Goal: Information Seeking & Learning: Get advice/opinions

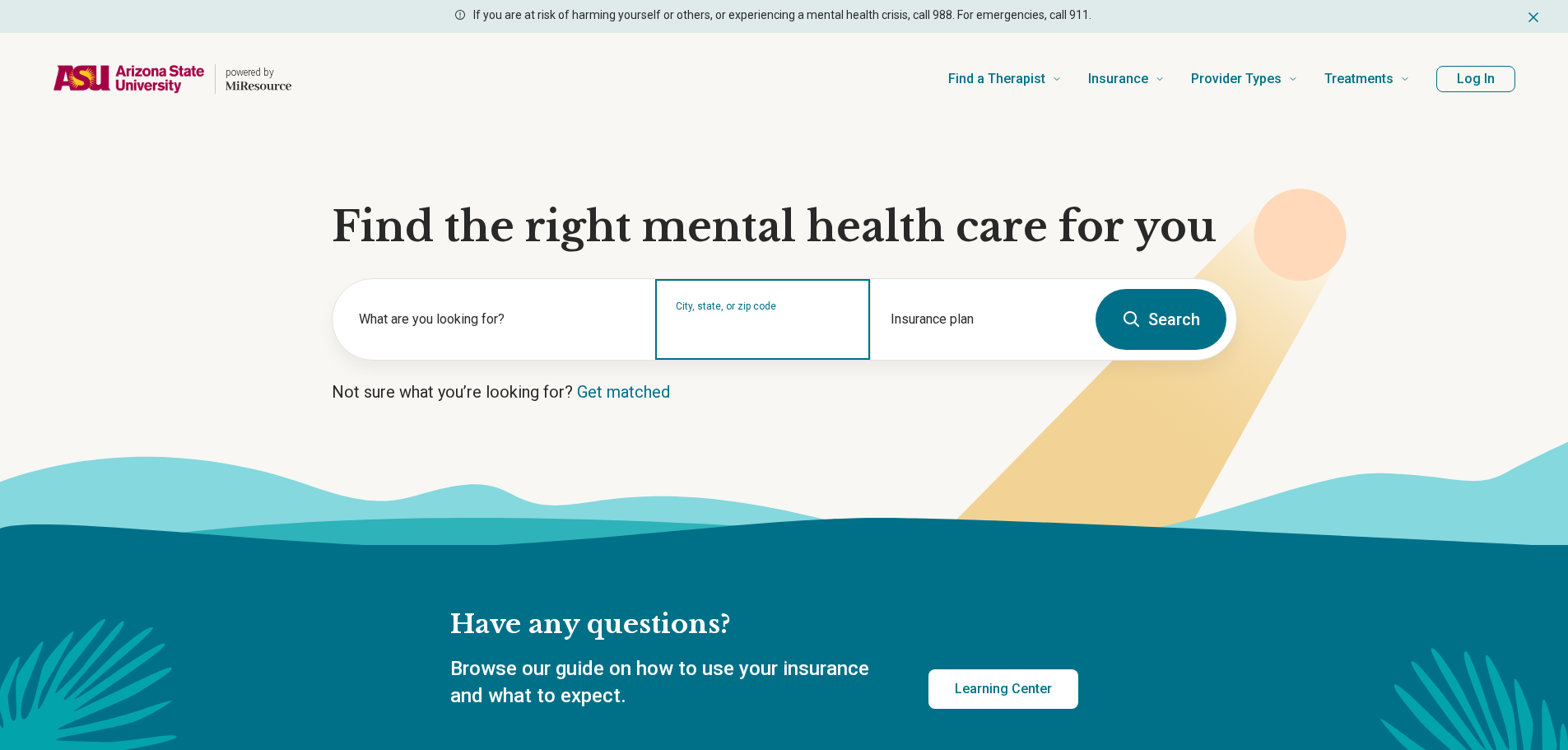
click at [777, 336] on input "City, state, or zip code" at bounding box center [763, 330] width 175 height 20
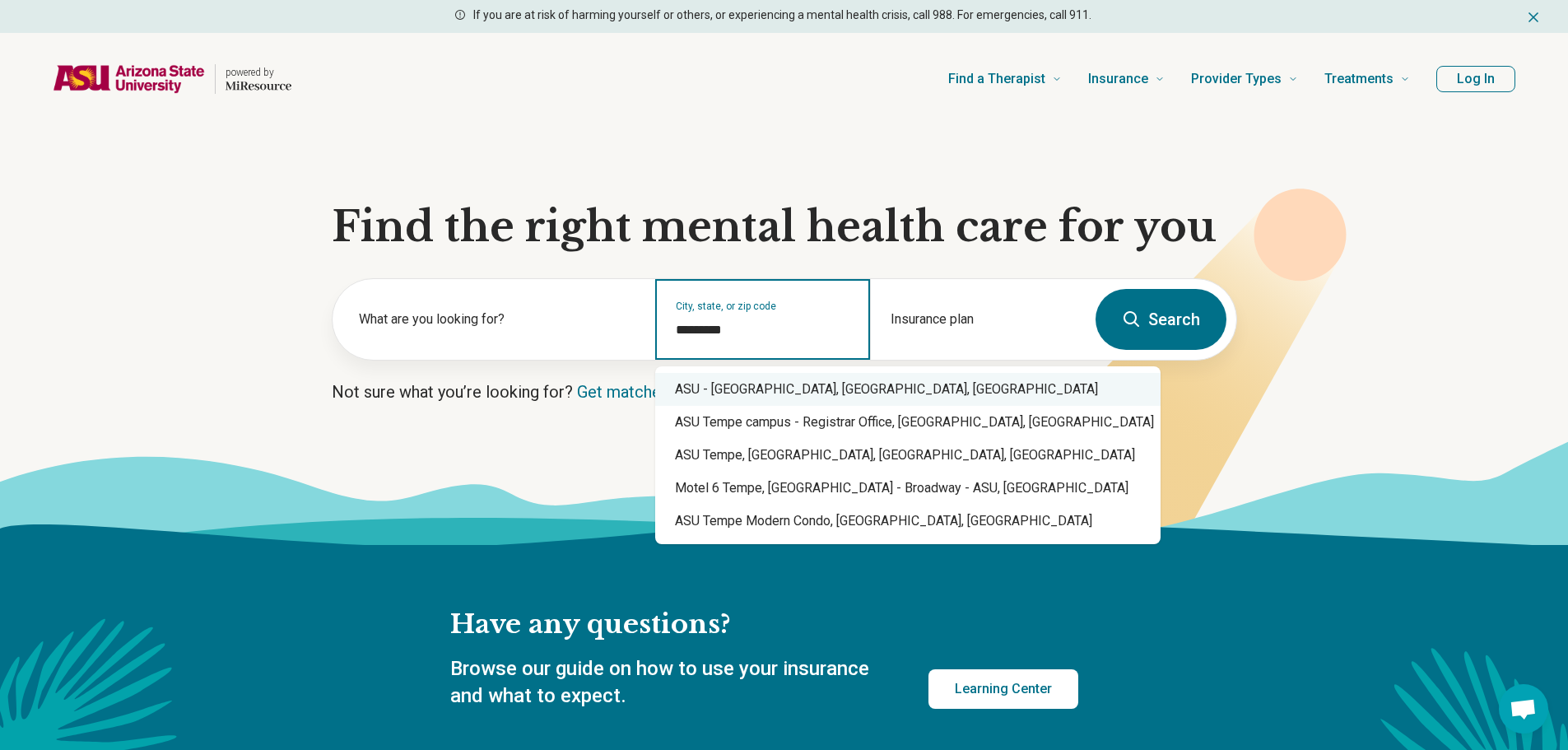
click at [805, 377] on div "ASU - Tempe Campus, Tempe, AZ" at bounding box center [907, 389] width 505 height 33
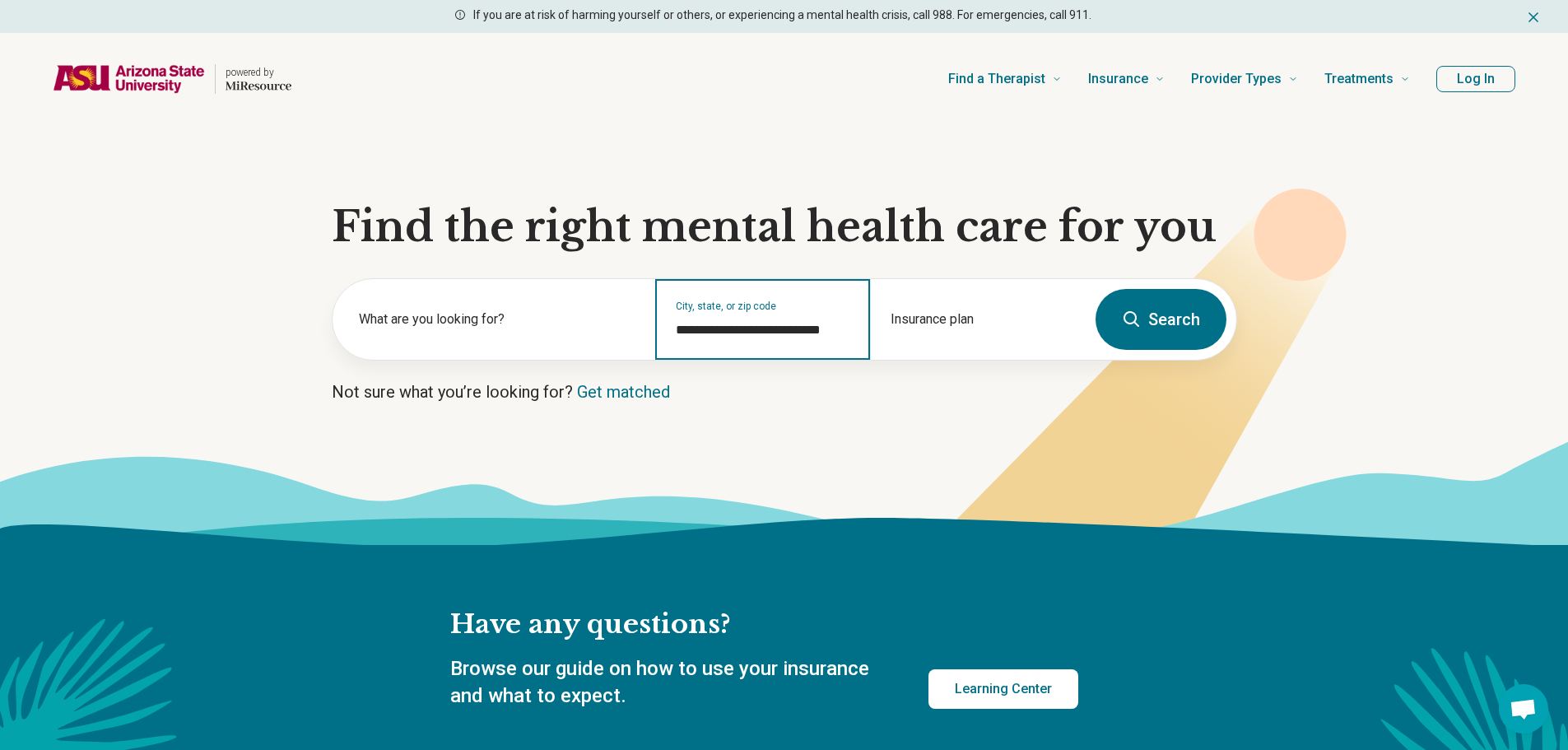
type input "**********"
click at [1145, 328] on button "Search" at bounding box center [1161, 319] width 131 height 61
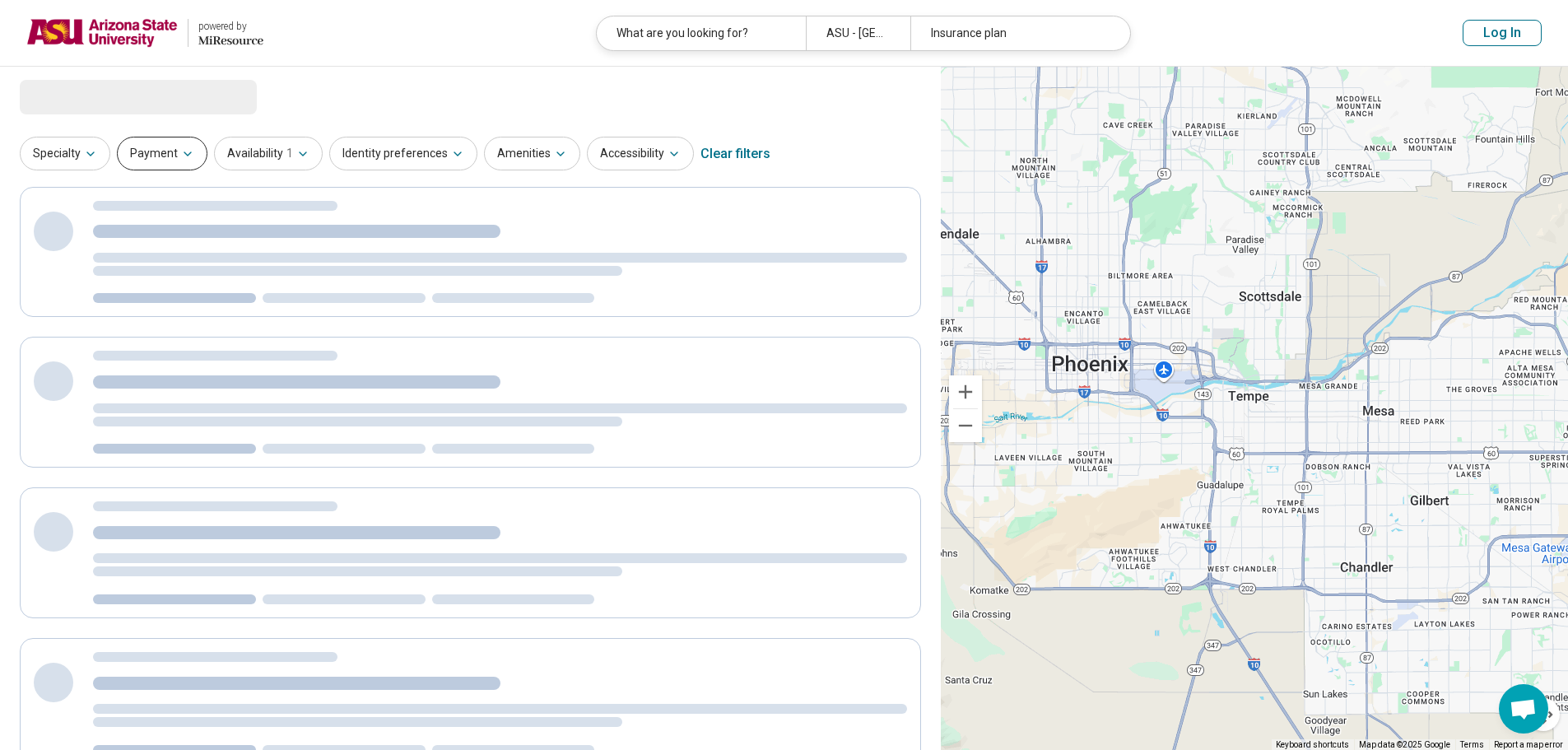
select select "***"
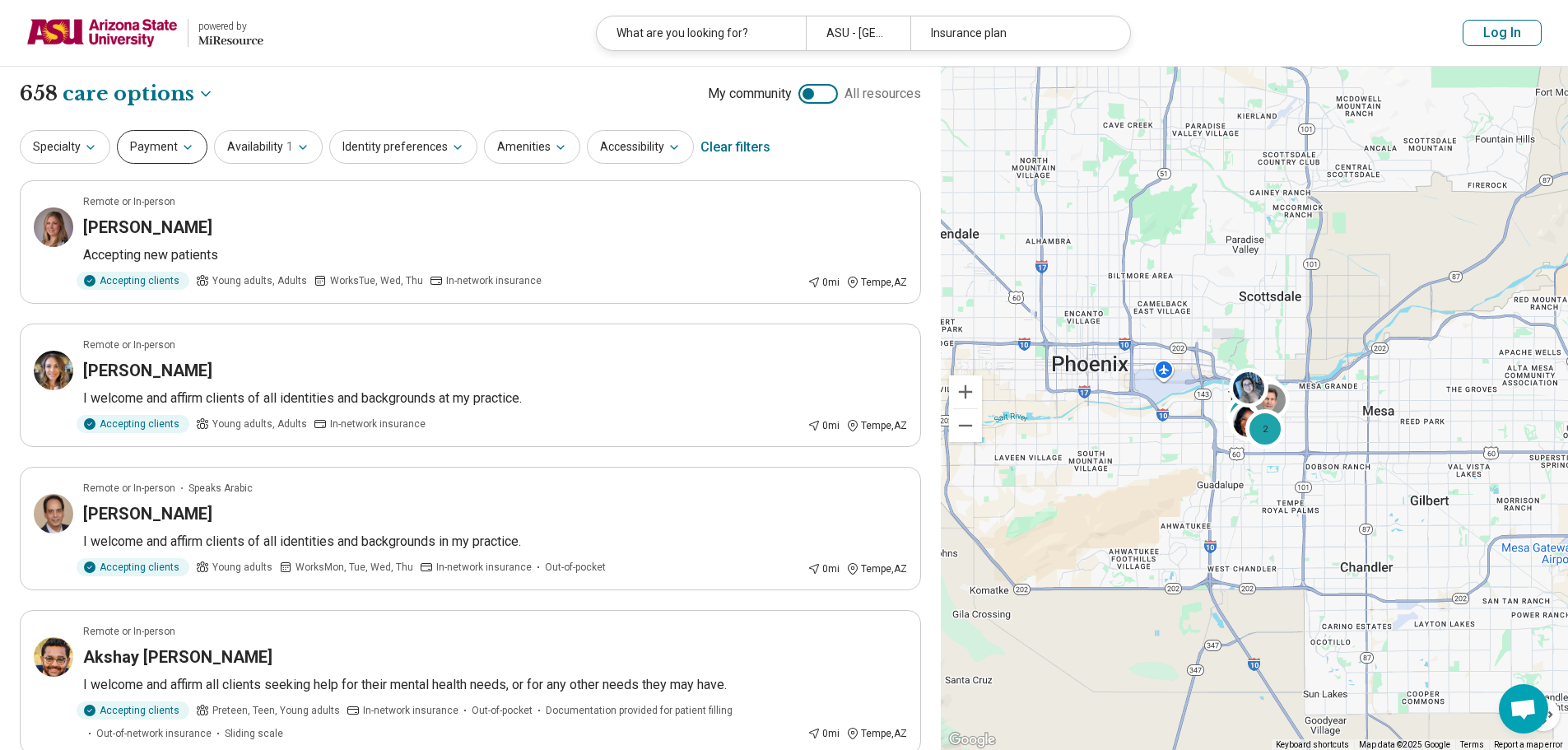
click at [181, 163] on button "Payment" at bounding box center [162, 147] width 91 height 34
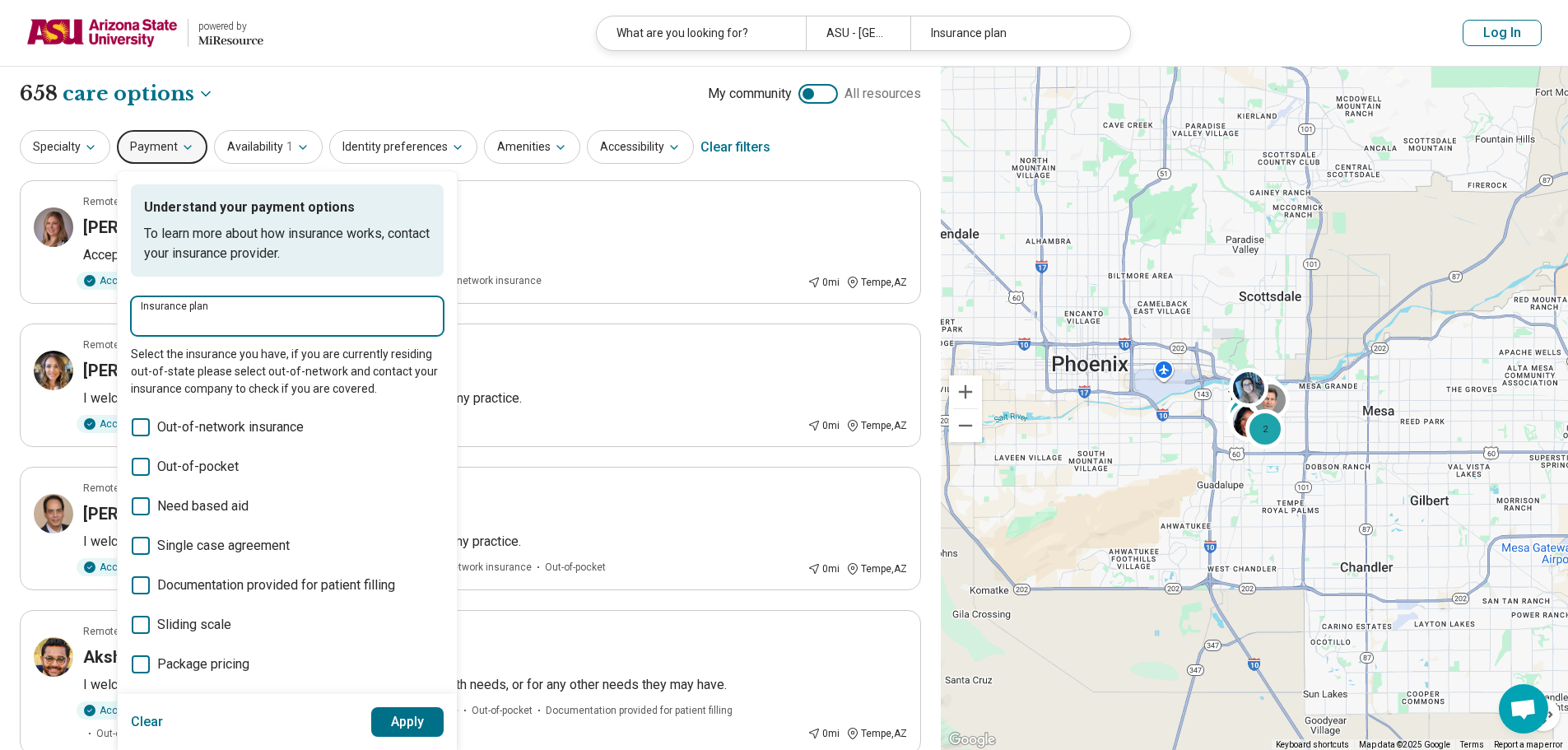
click at [242, 319] on input "Insurance plan" at bounding box center [287, 322] width 293 height 20
type input "*******"
click at [298, 368] on div "Blue Cross Blue Shield" at bounding box center [219, 366] width 177 height 33
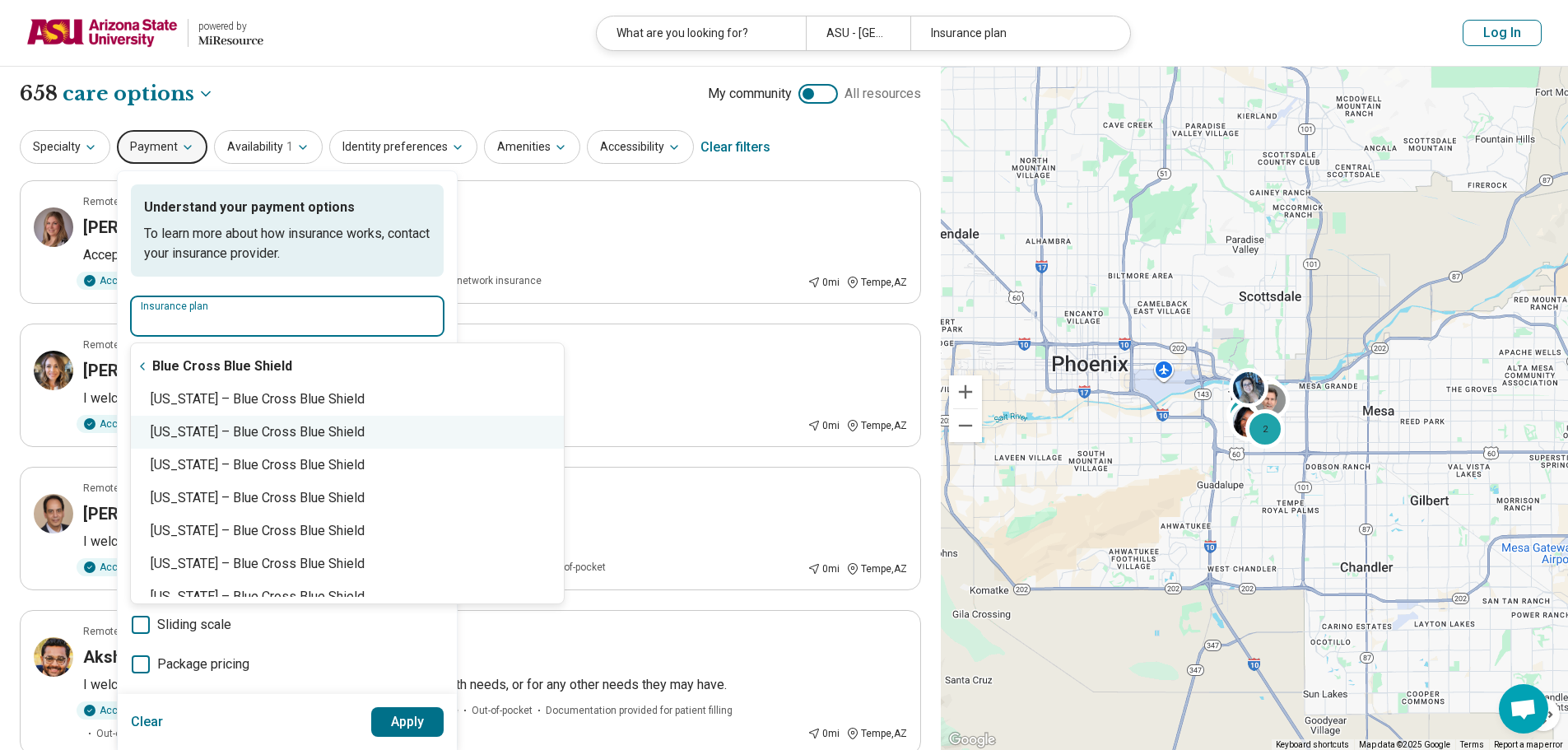
click at [304, 427] on div "Alabama – Blue Cross Blue Shield" at bounding box center [348, 432] width 433 height 33
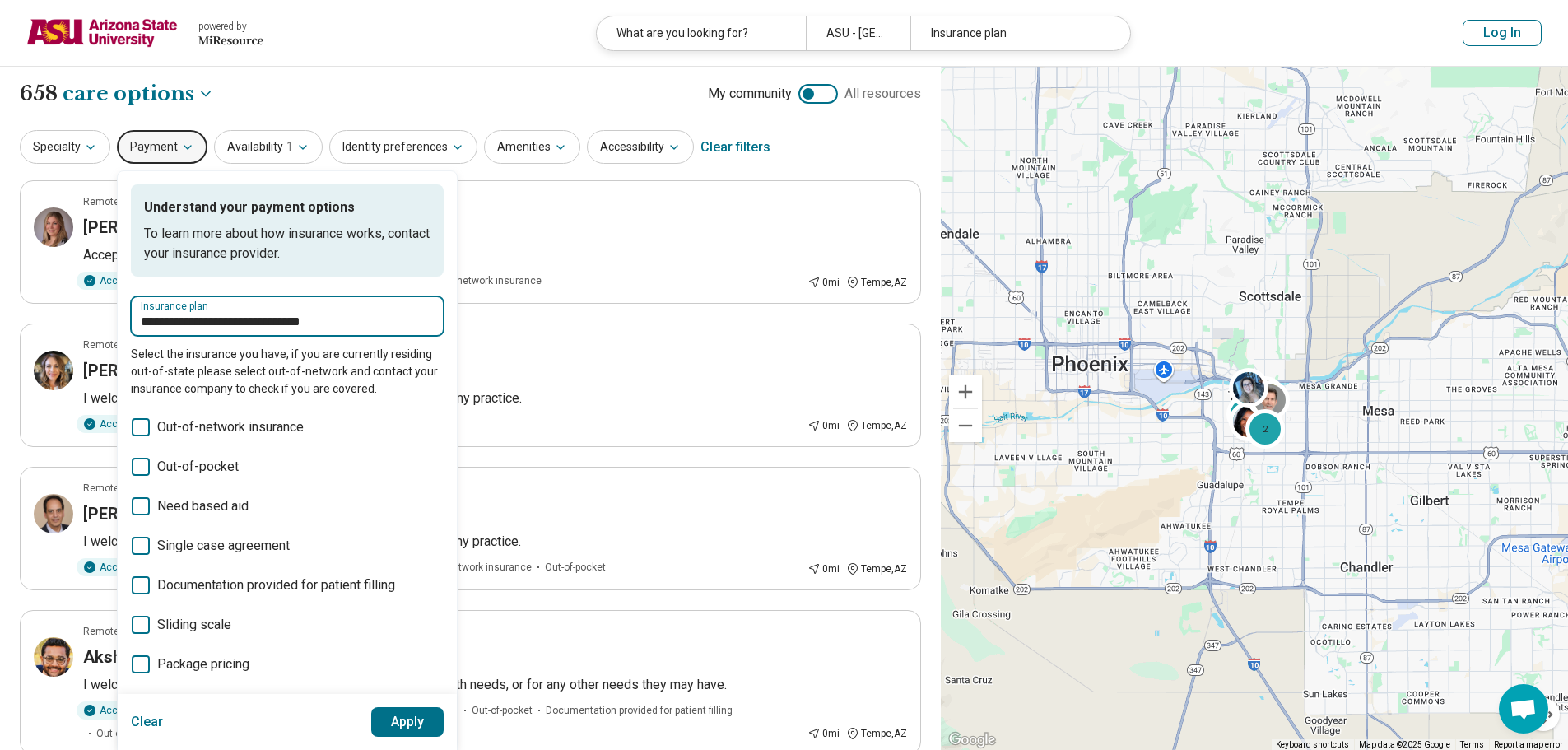
type input "**********"
click at [383, 713] on button "Apply" at bounding box center [407, 721] width 73 height 29
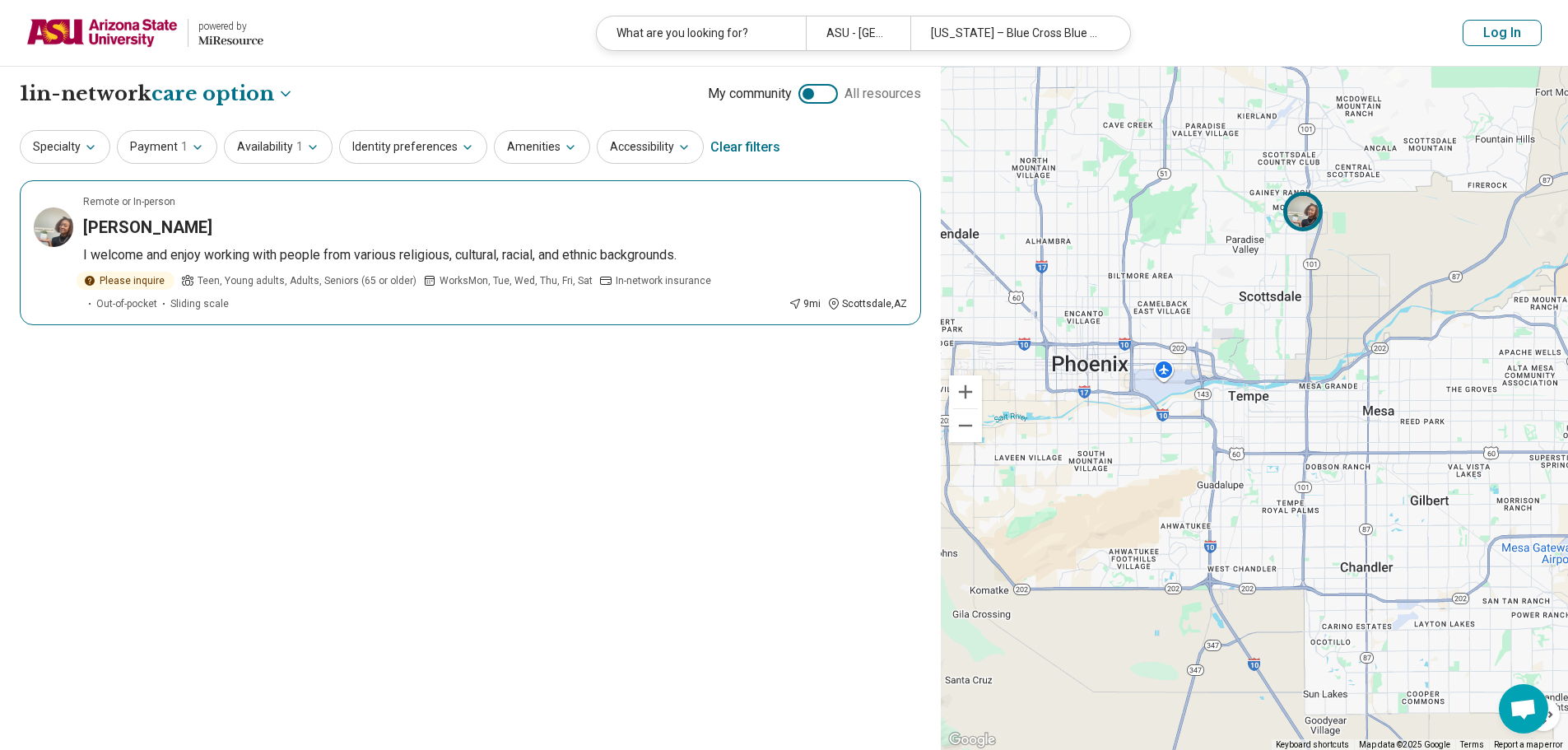
click at [57, 227] on img at bounding box center [53, 227] width 39 height 39
click at [191, 144] on icon "button" at bounding box center [197, 147] width 13 height 13
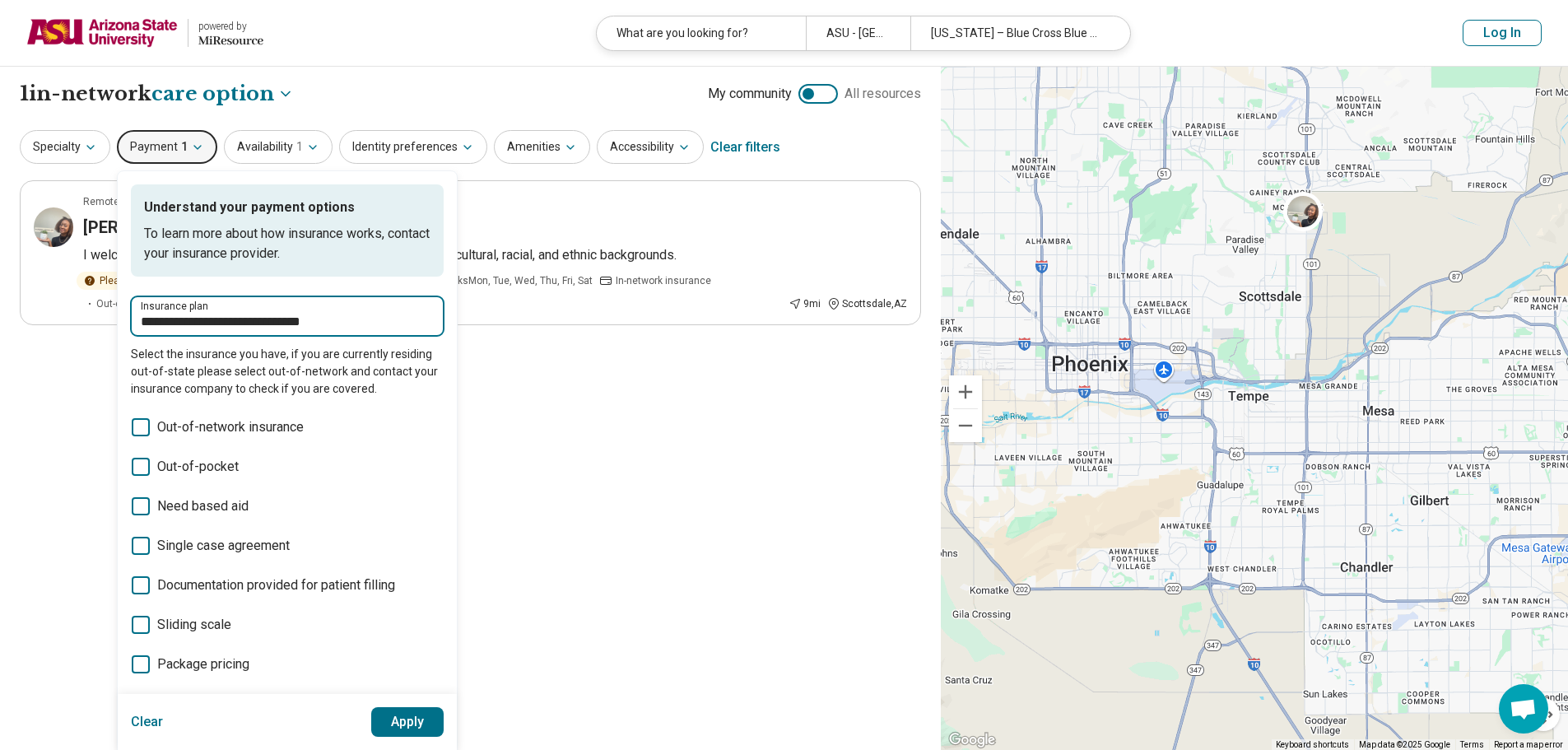
click at [209, 324] on input "**********" at bounding box center [287, 322] width 293 height 20
click at [210, 325] on input "**********" at bounding box center [287, 322] width 293 height 20
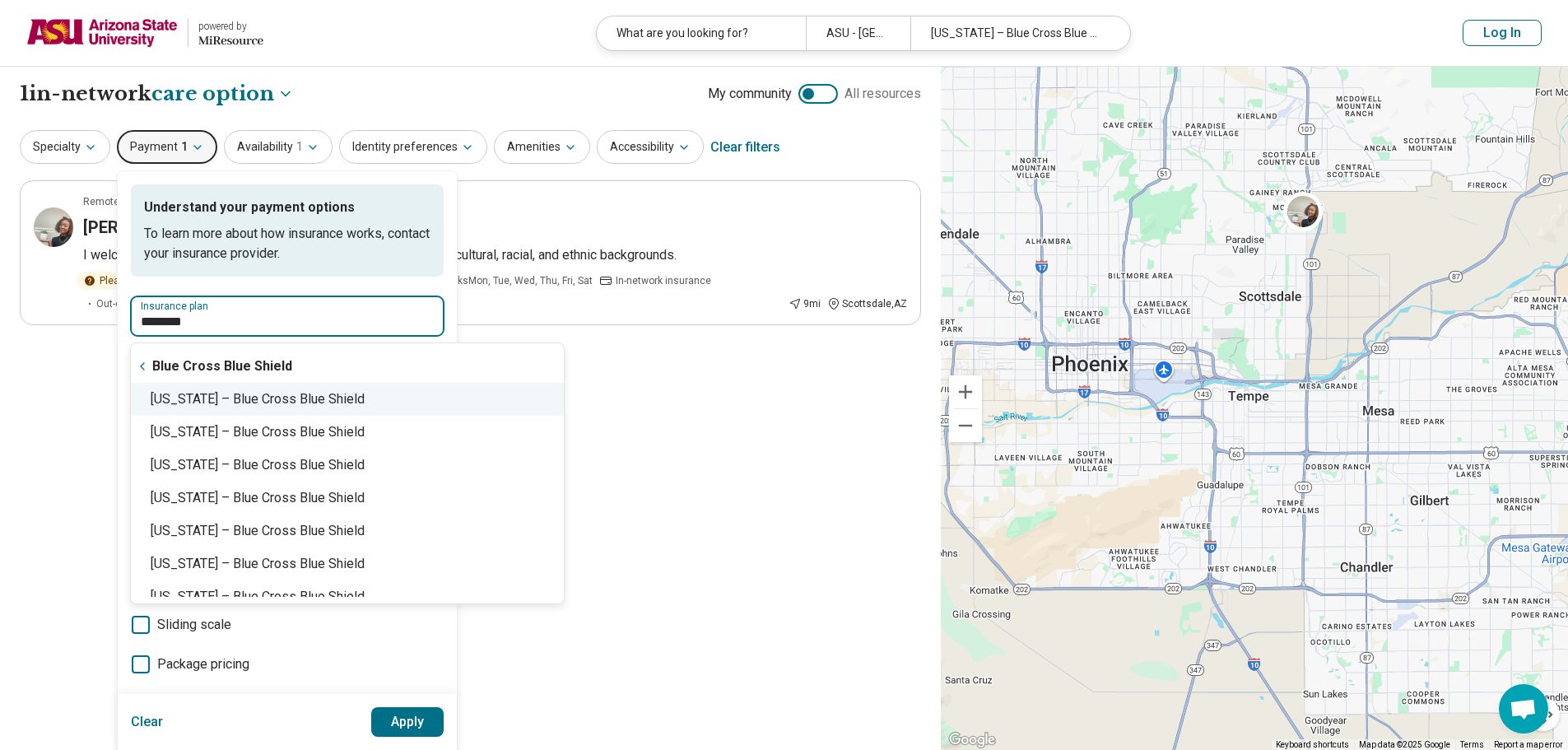
click at [263, 396] on div "Arizona – Blue Cross Blue Shield" at bounding box center [348, 399] width 433 height 33
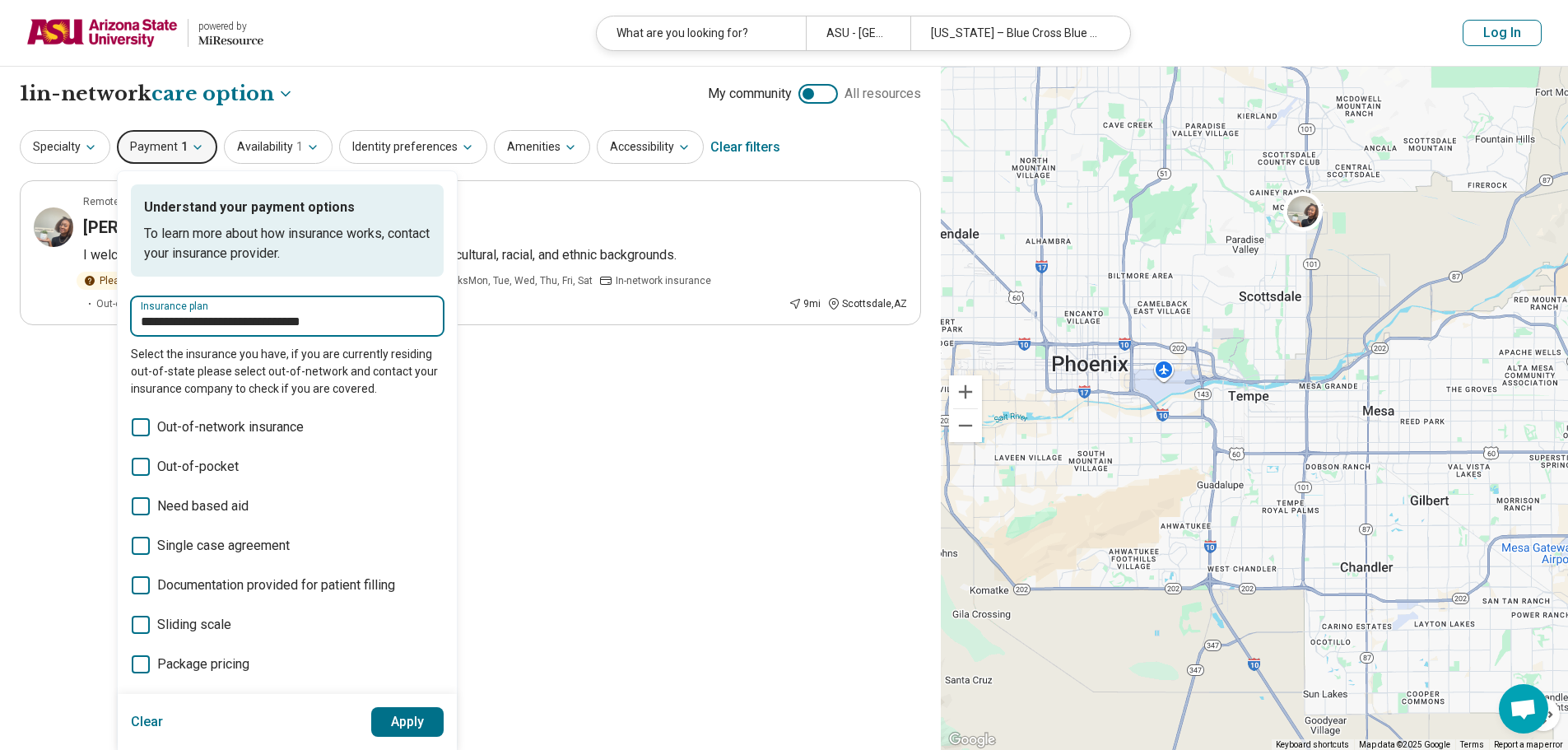
type input "**********"
click at [417, 727] on button "Apply" at bounding box center [407, 721] width 73 height 29
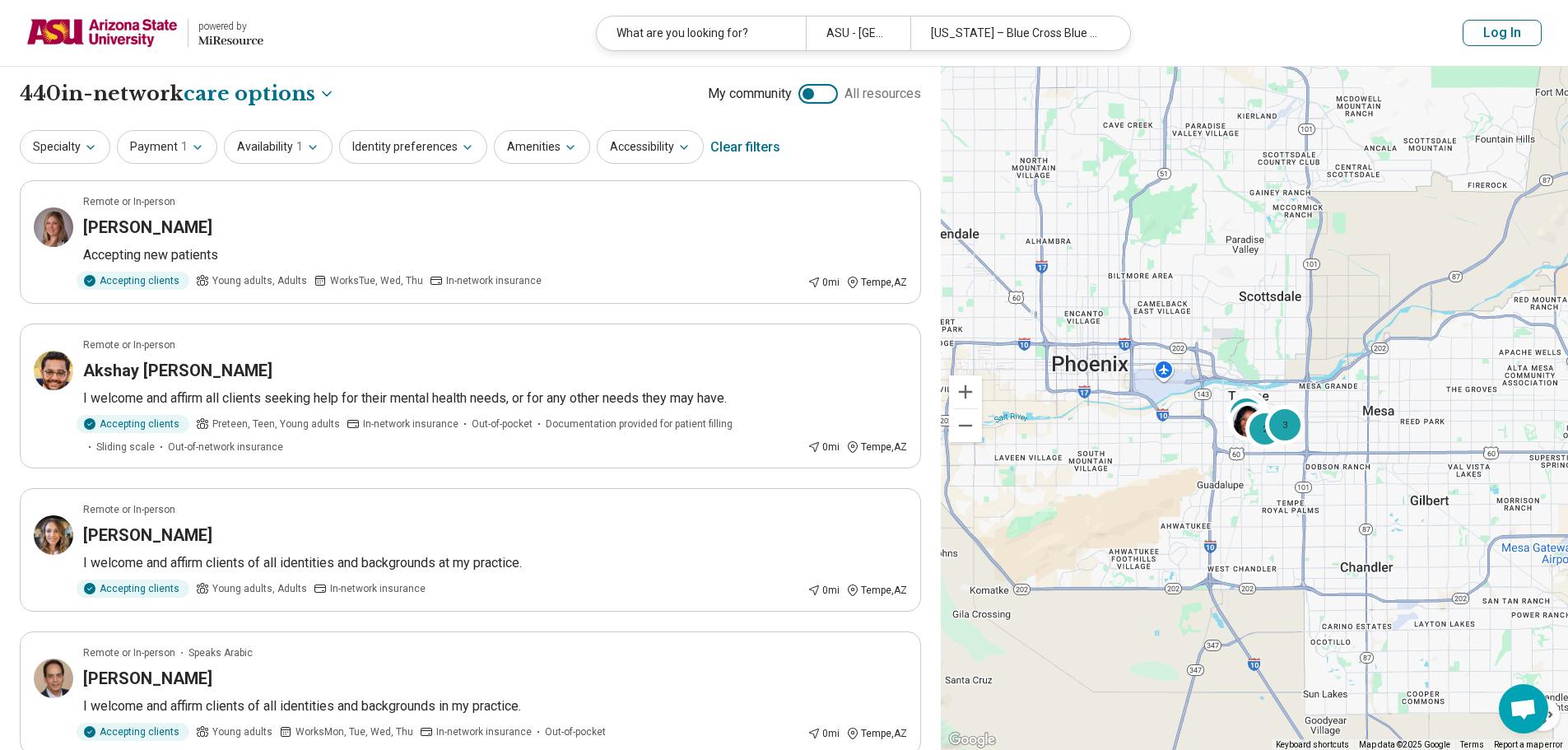
drag, startPoint x: 74, startPoint y: 147, endPoint x: 77, endPoint y: 166, distance: 19.2
click at [74, 146] on button "Specialty" at bounding box center [65, 147] width 91 height 34
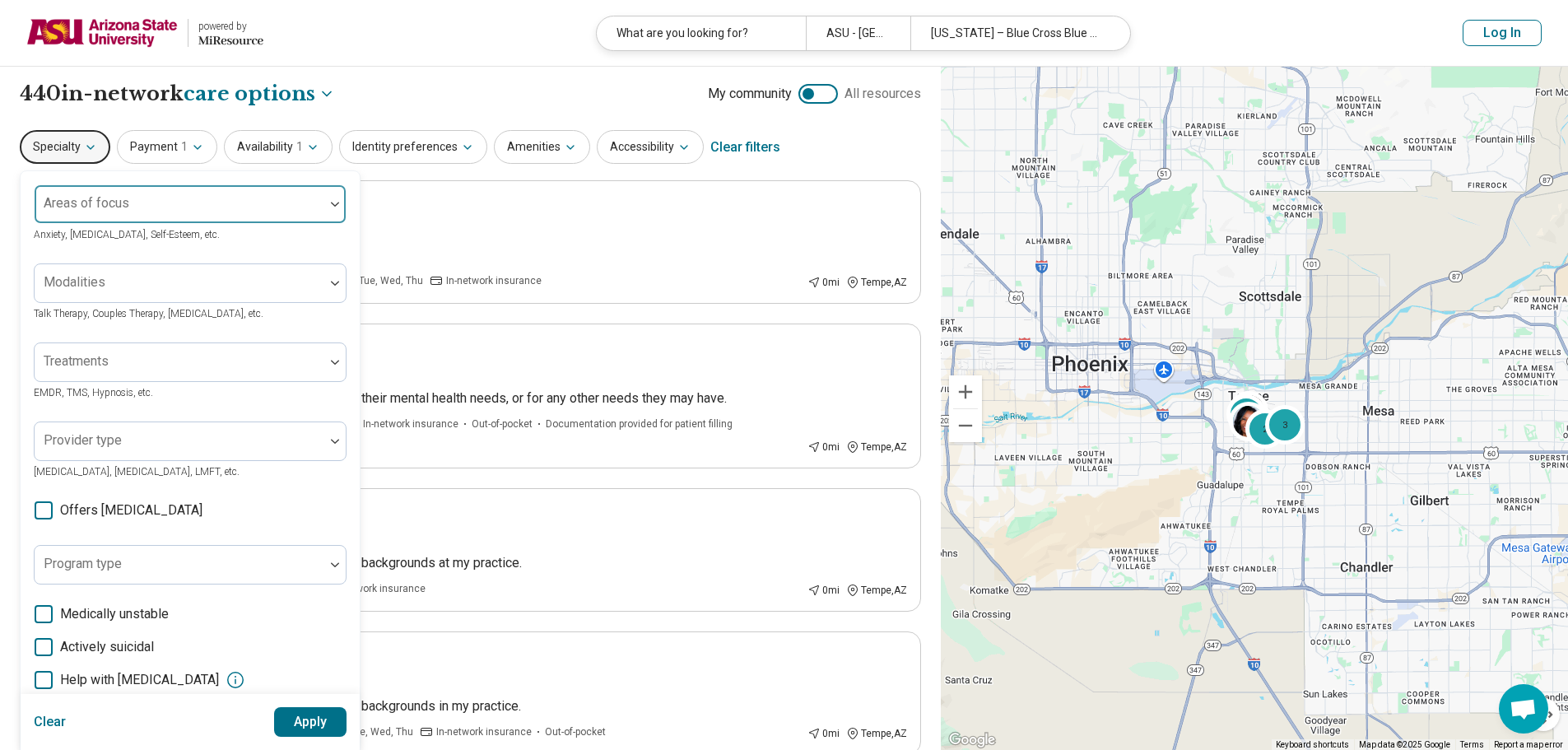
click at [131, 209] on div at bounding box center [179, 210] width 276 height 23
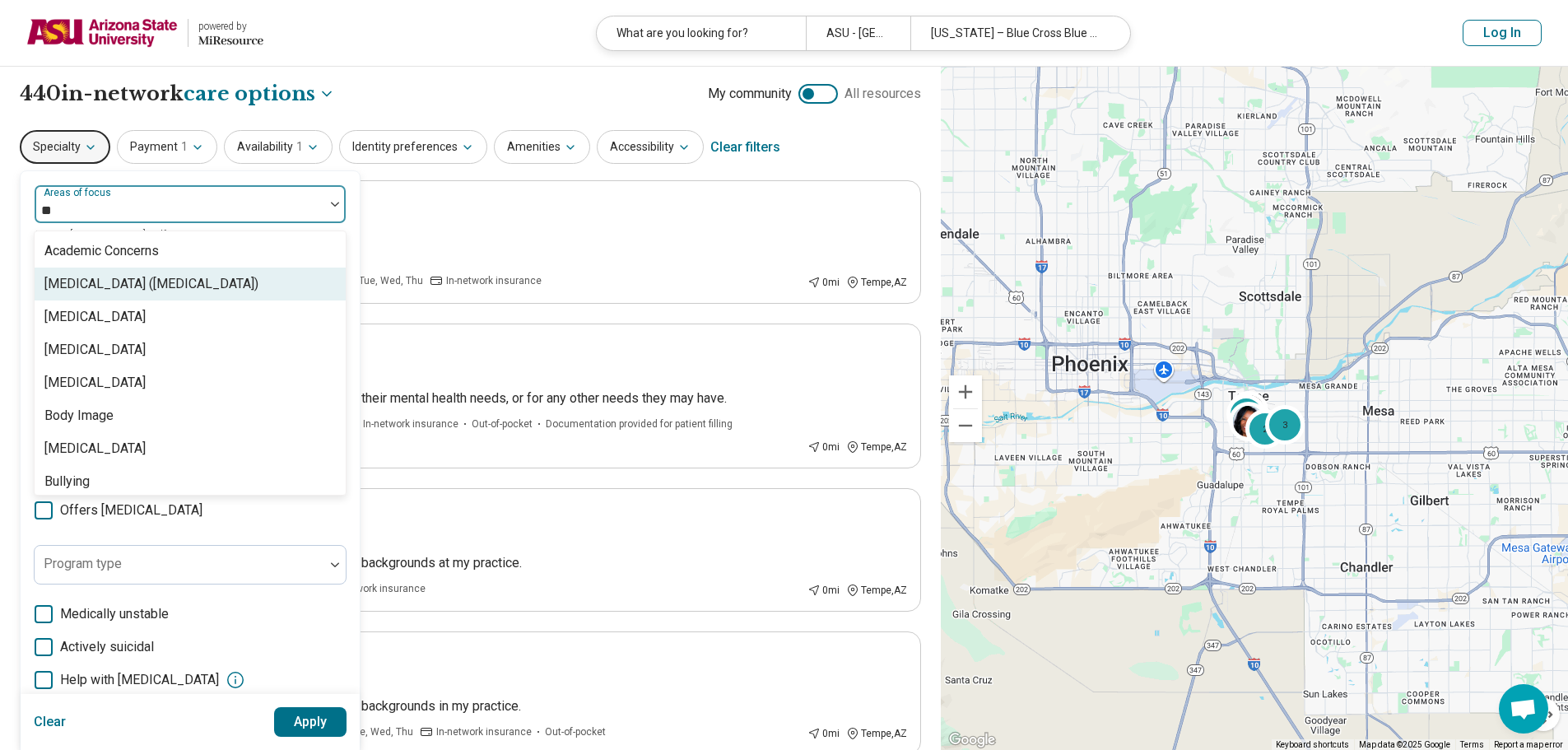
type input "*"
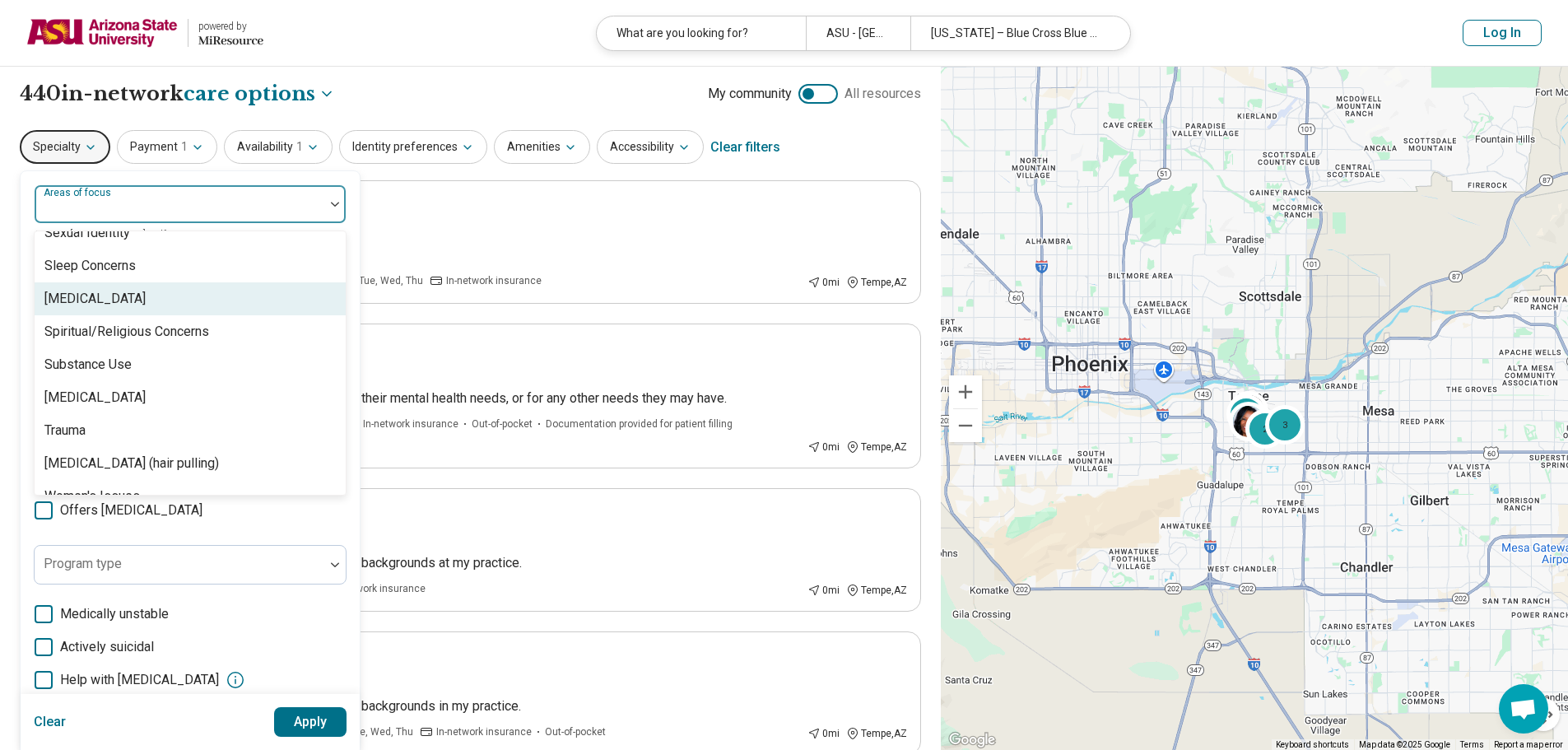
scroll to position [3076, 0]
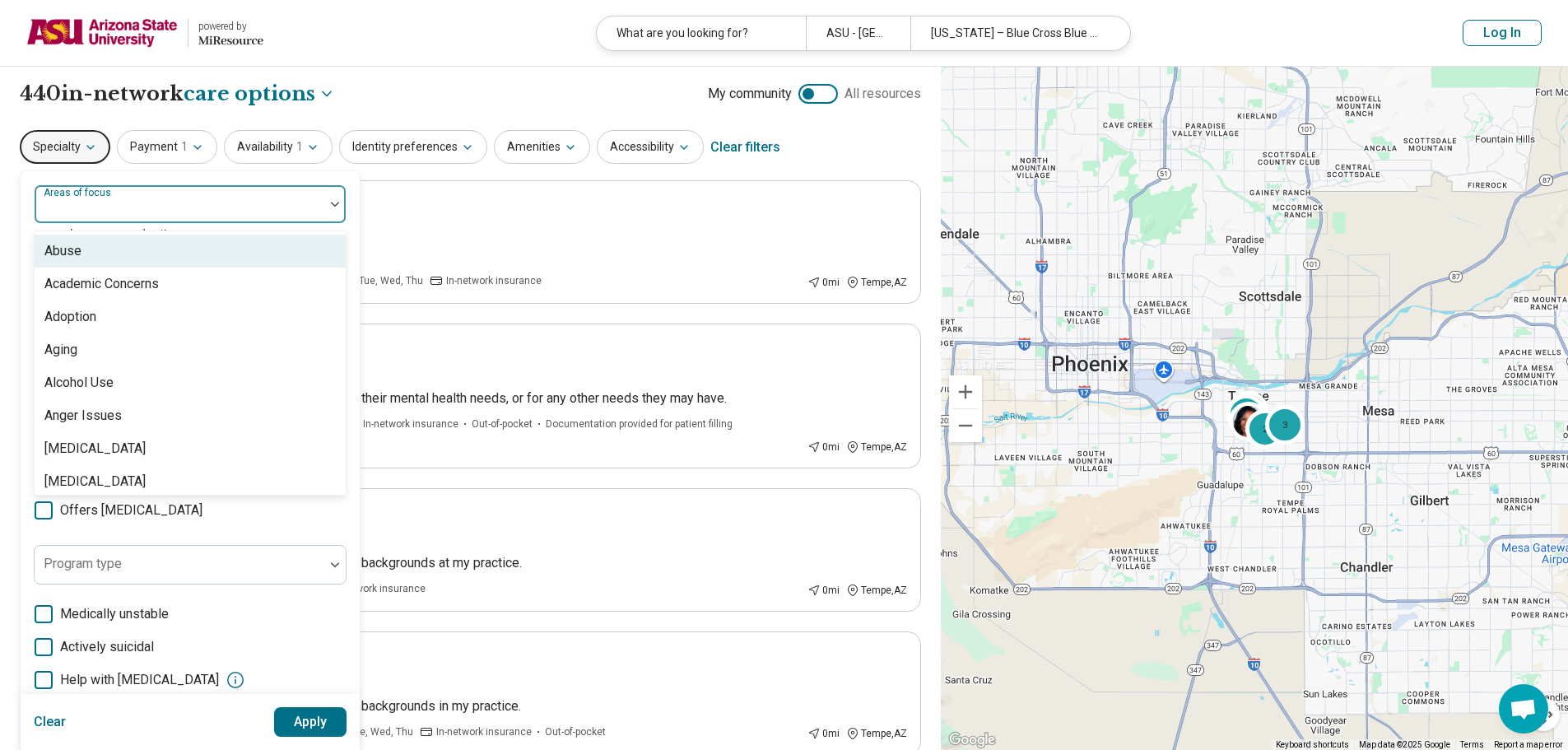
click at [184, 206] on div at bounding box center [179, 210] width 276 height 23
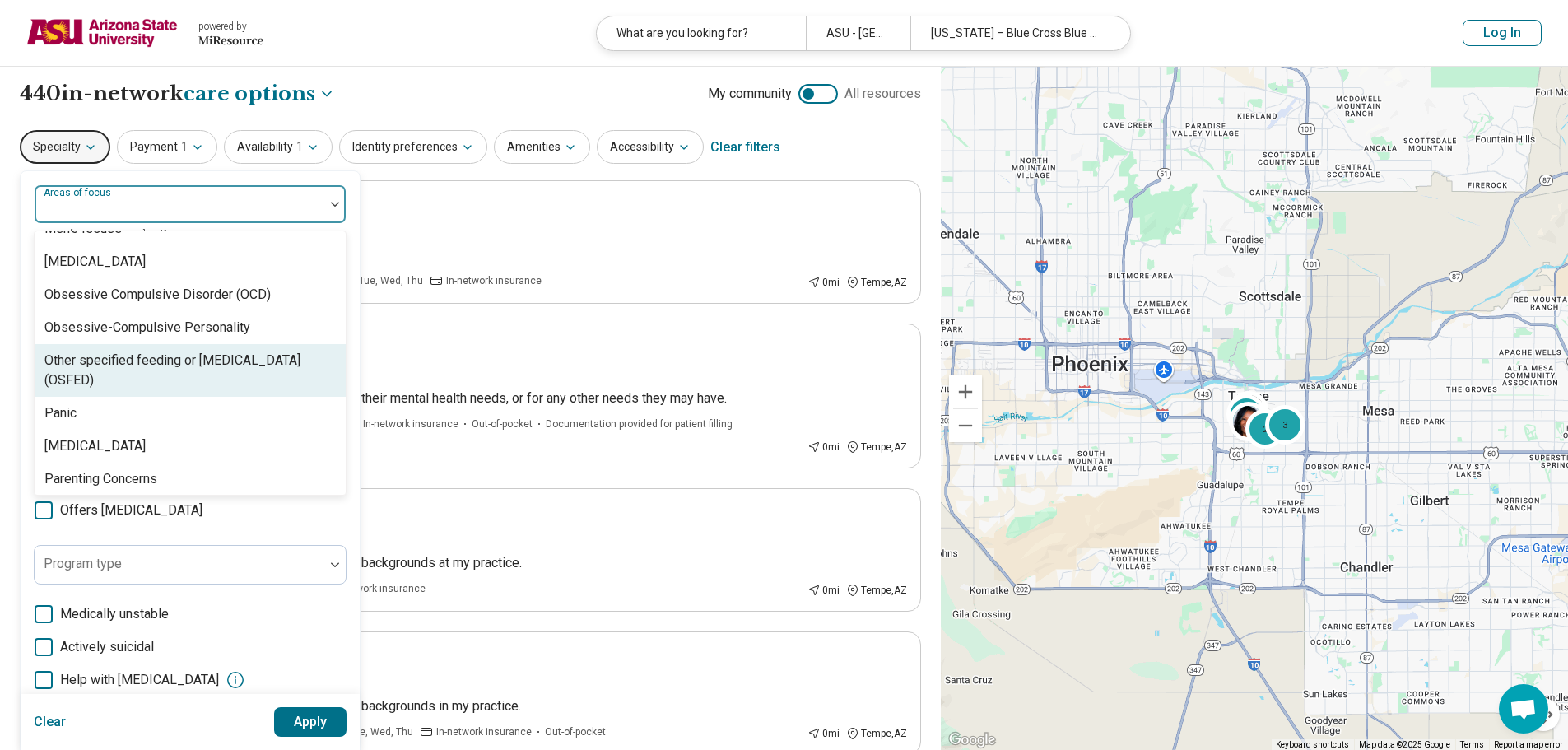
scroll to position [1811, 0]
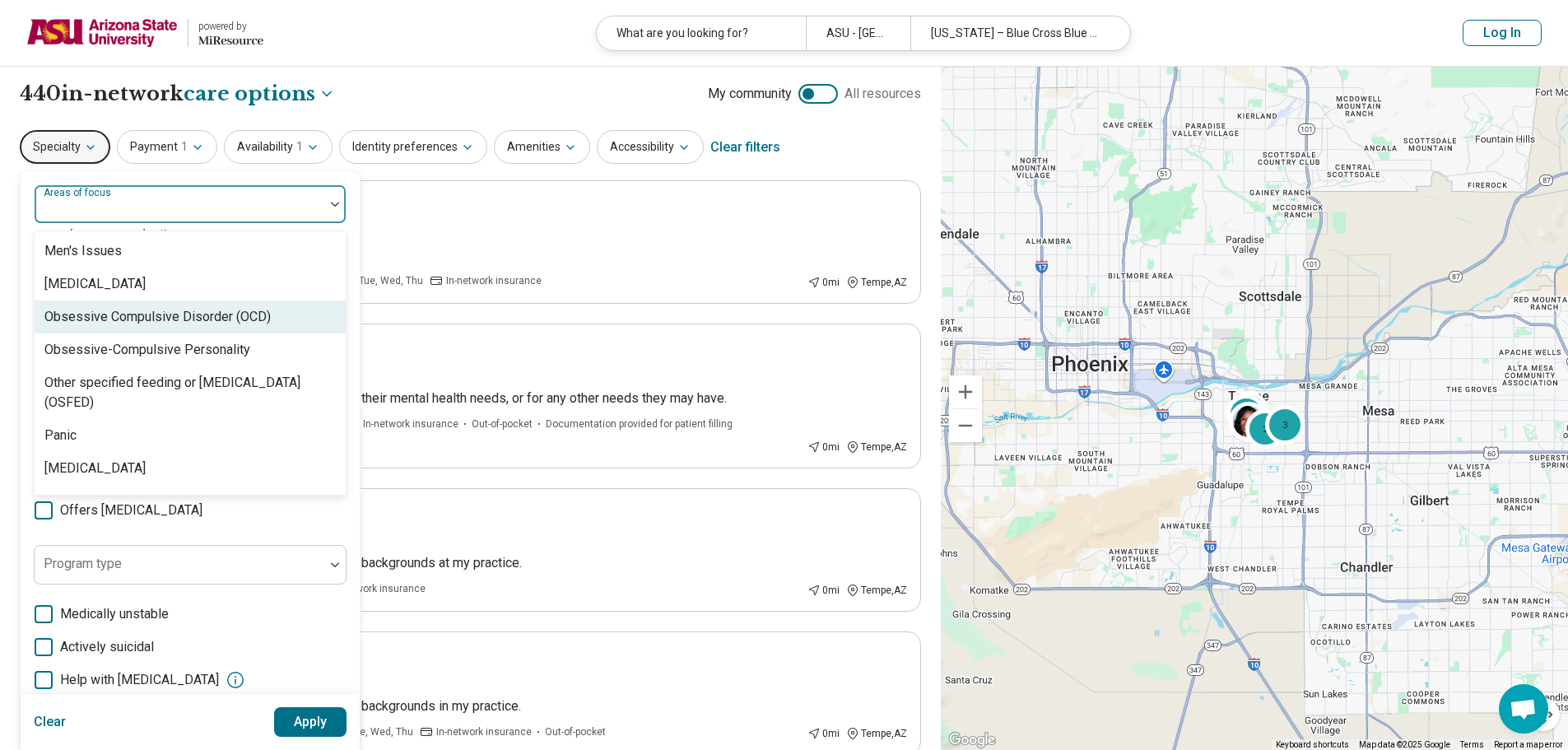
click at [190, 323] on div "Obsessive Compulsive Disorder (OCD)" at bounding box center [158, 317] width 226 height 20
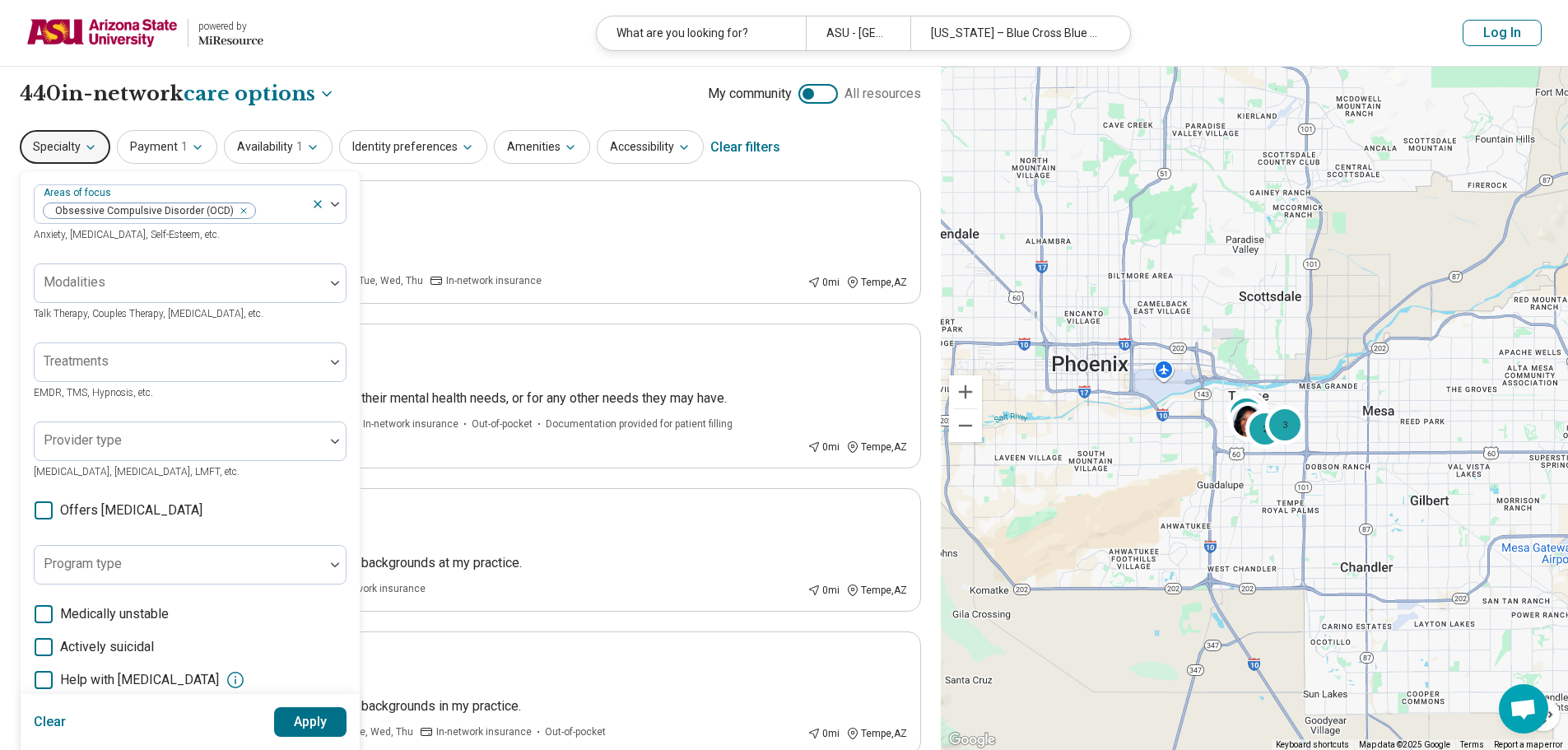
click at [338, 719] on button "Apply" at bounding box center [310, 721] width 73 height 29
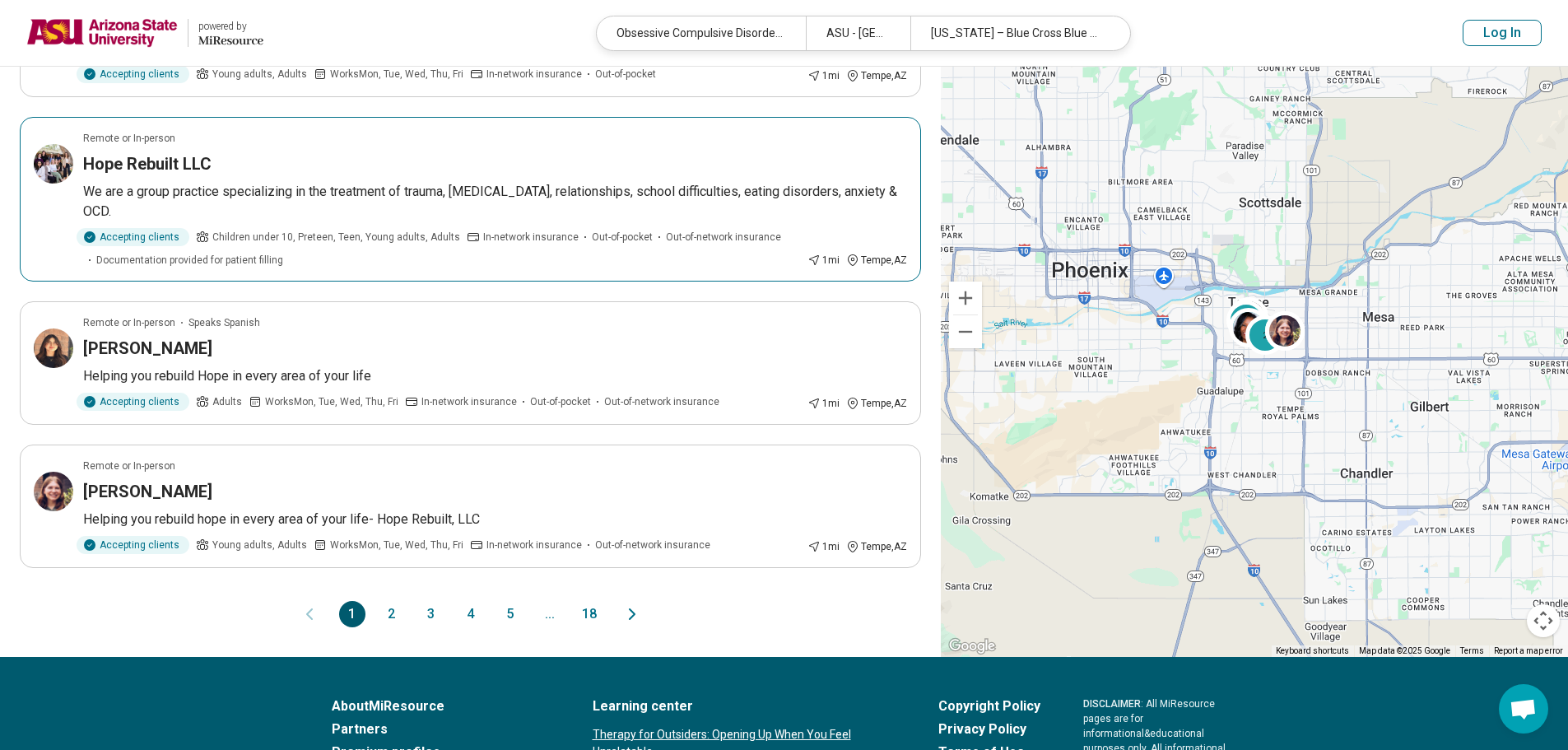
scroll to position [1153, 0]
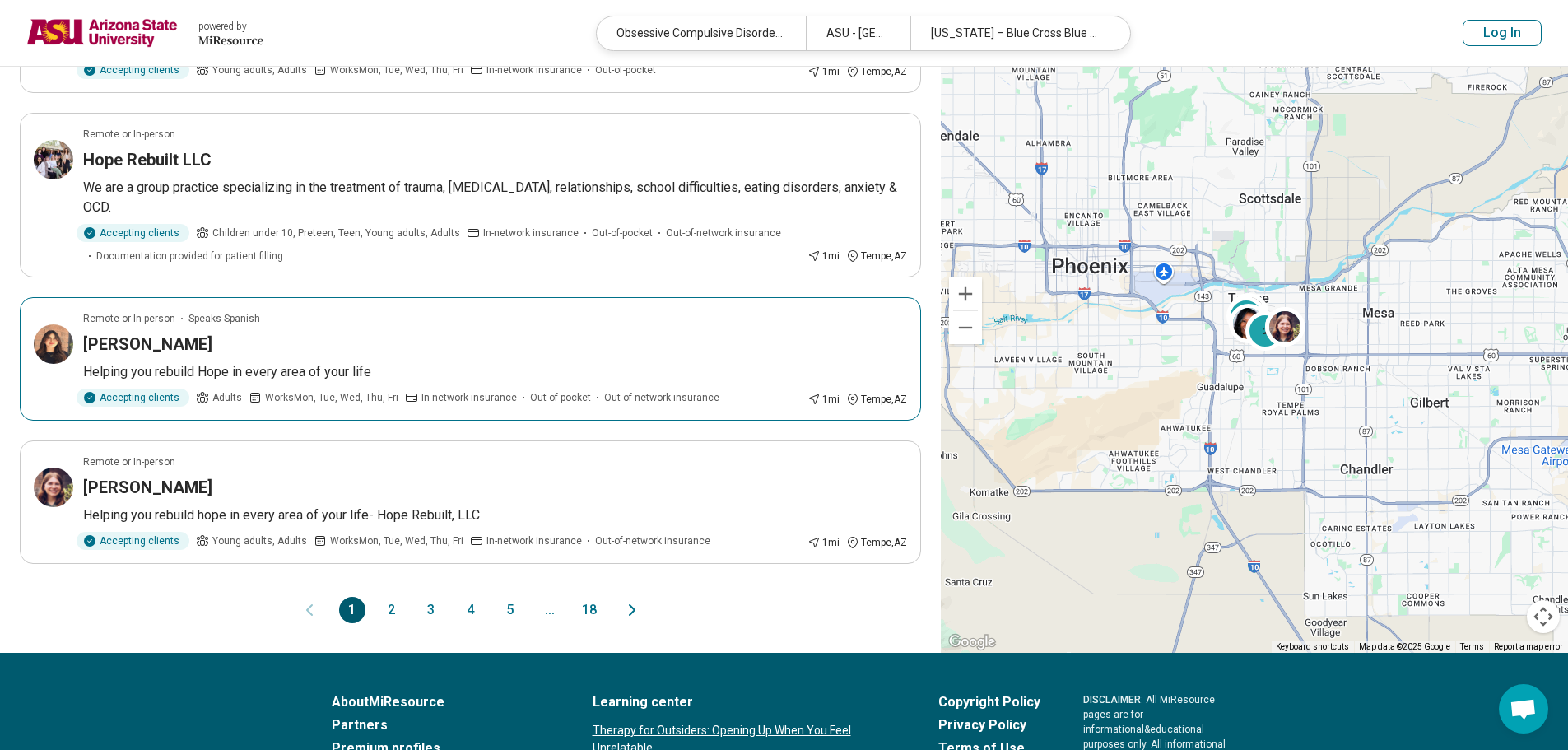
click at [68, 342] on img at bounding box center [53, 344] width 39 height 39
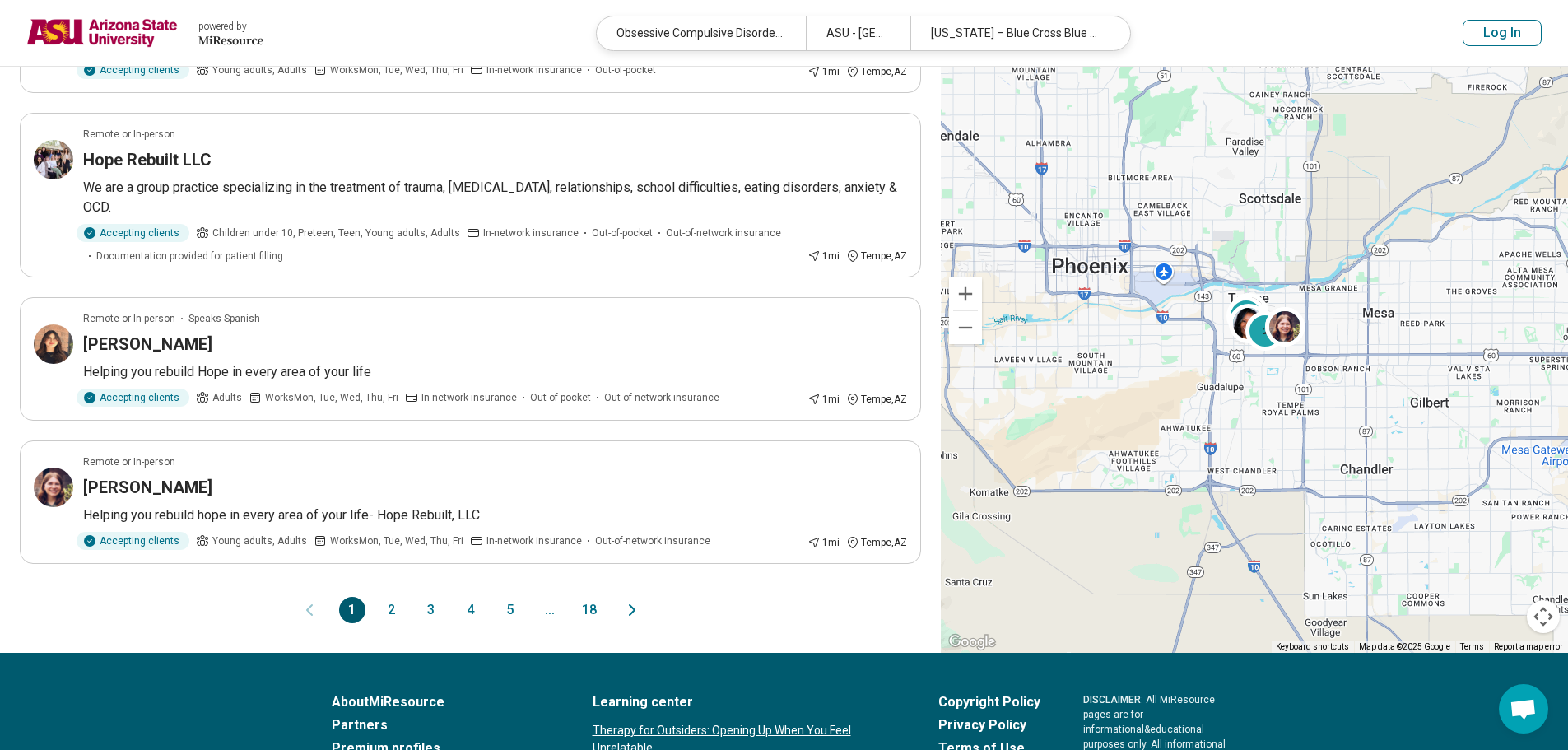
click at [400, 603] on button "2" at bounding box center [392, 610] width 27 height 27
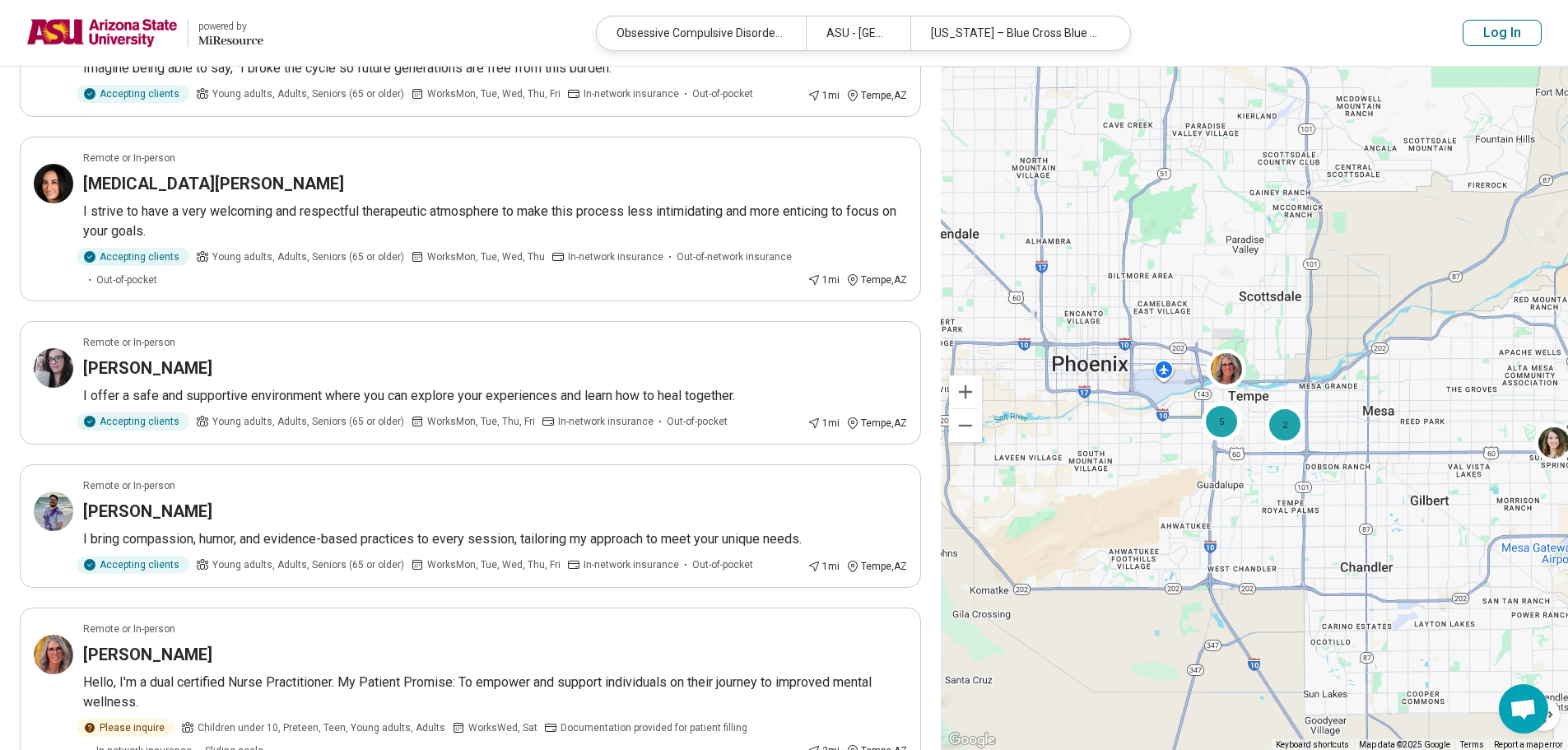
scroll to position [1070, 0]
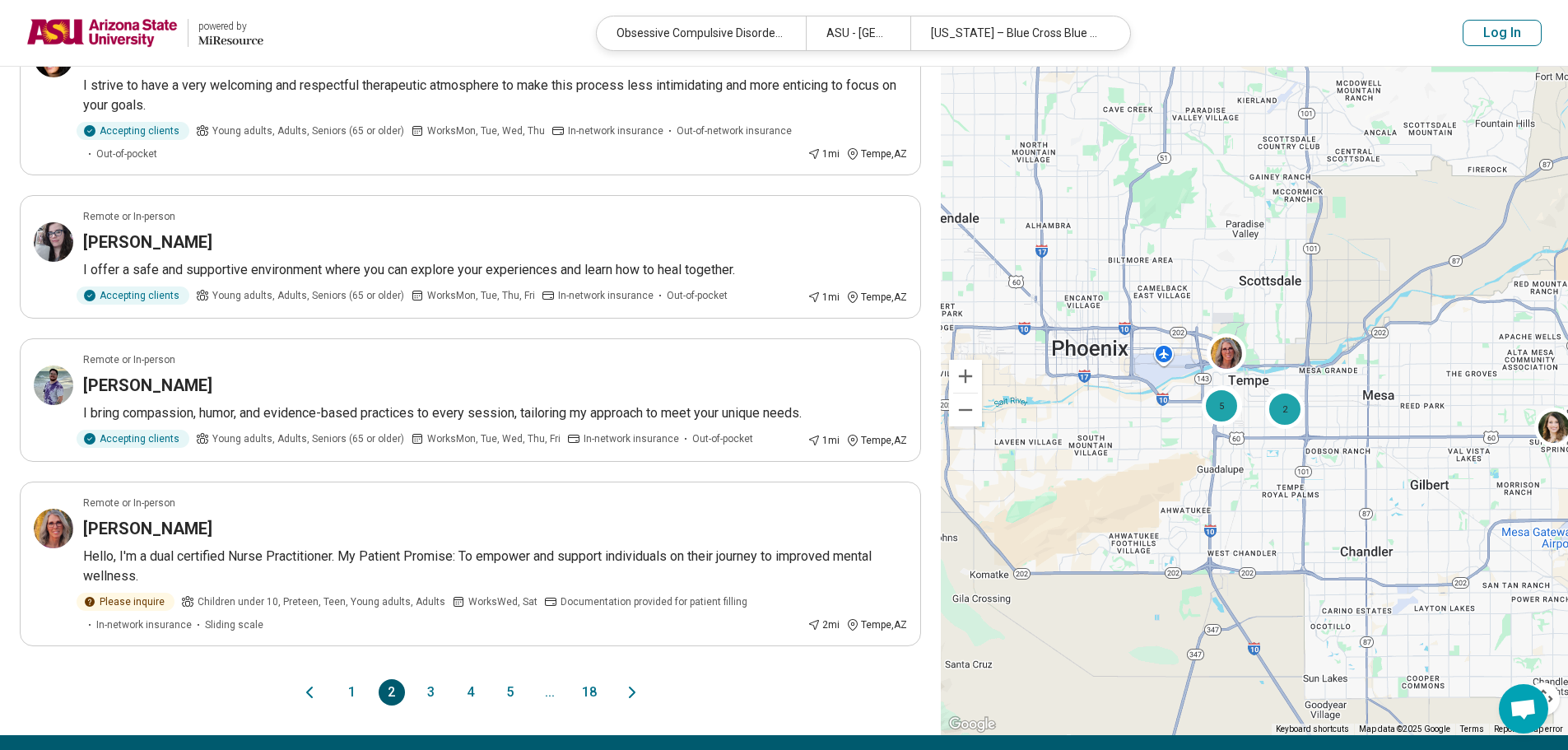
click at [439, 690] on button "3" at bounding box center [431, 693] width 27 height 27
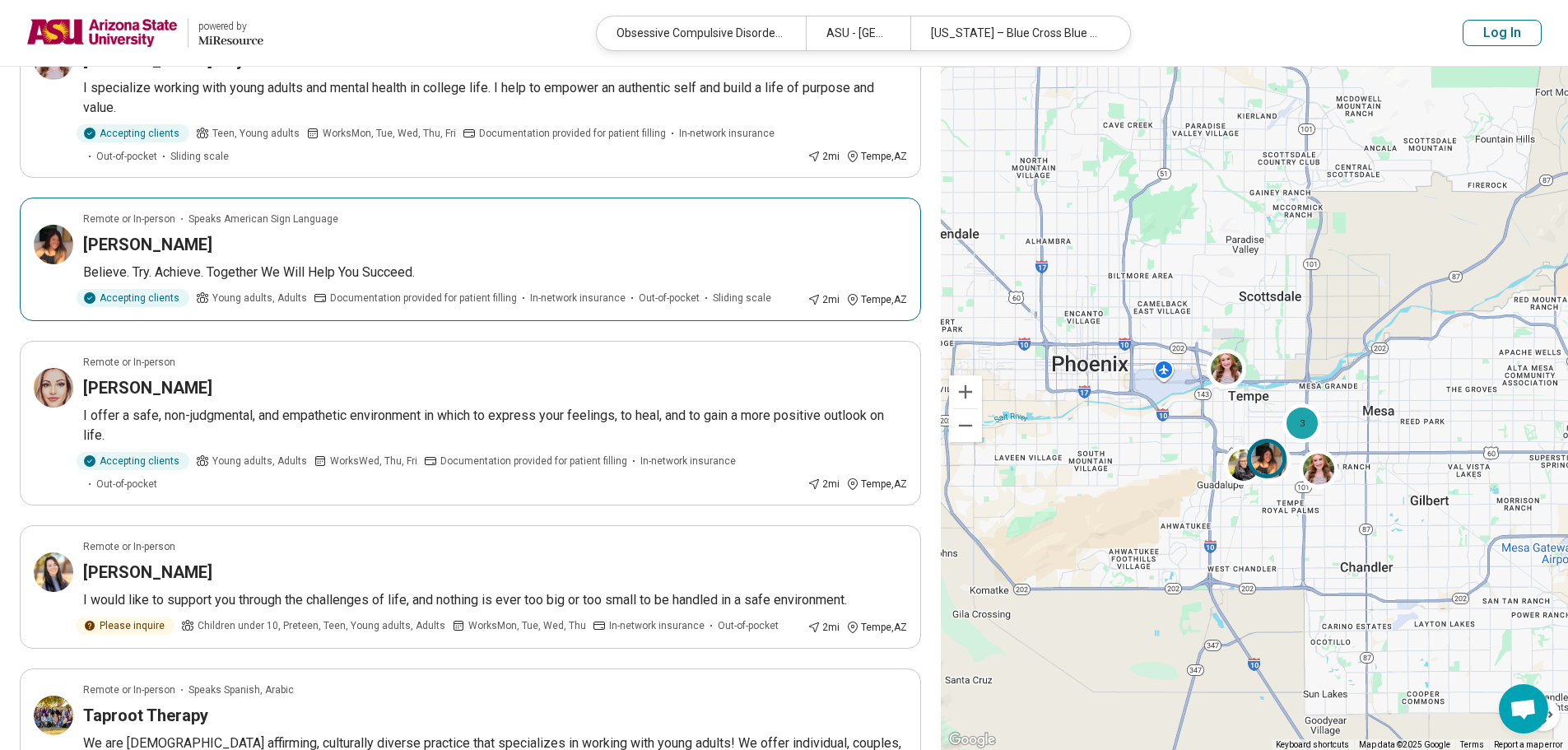
scroll to position [823, 0]
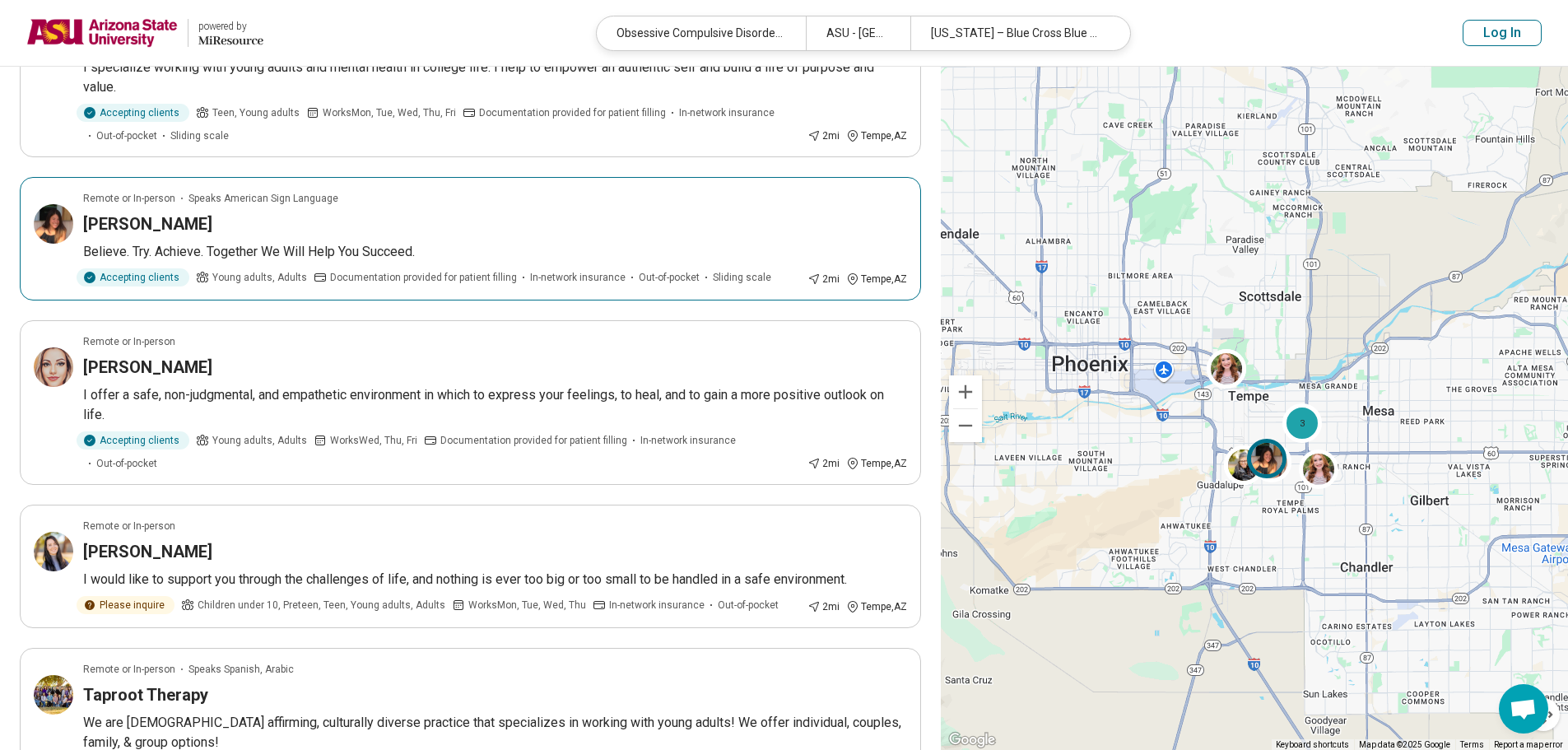
click at [59, 230] on img at bounding box center [53, 224] width 39 height 39
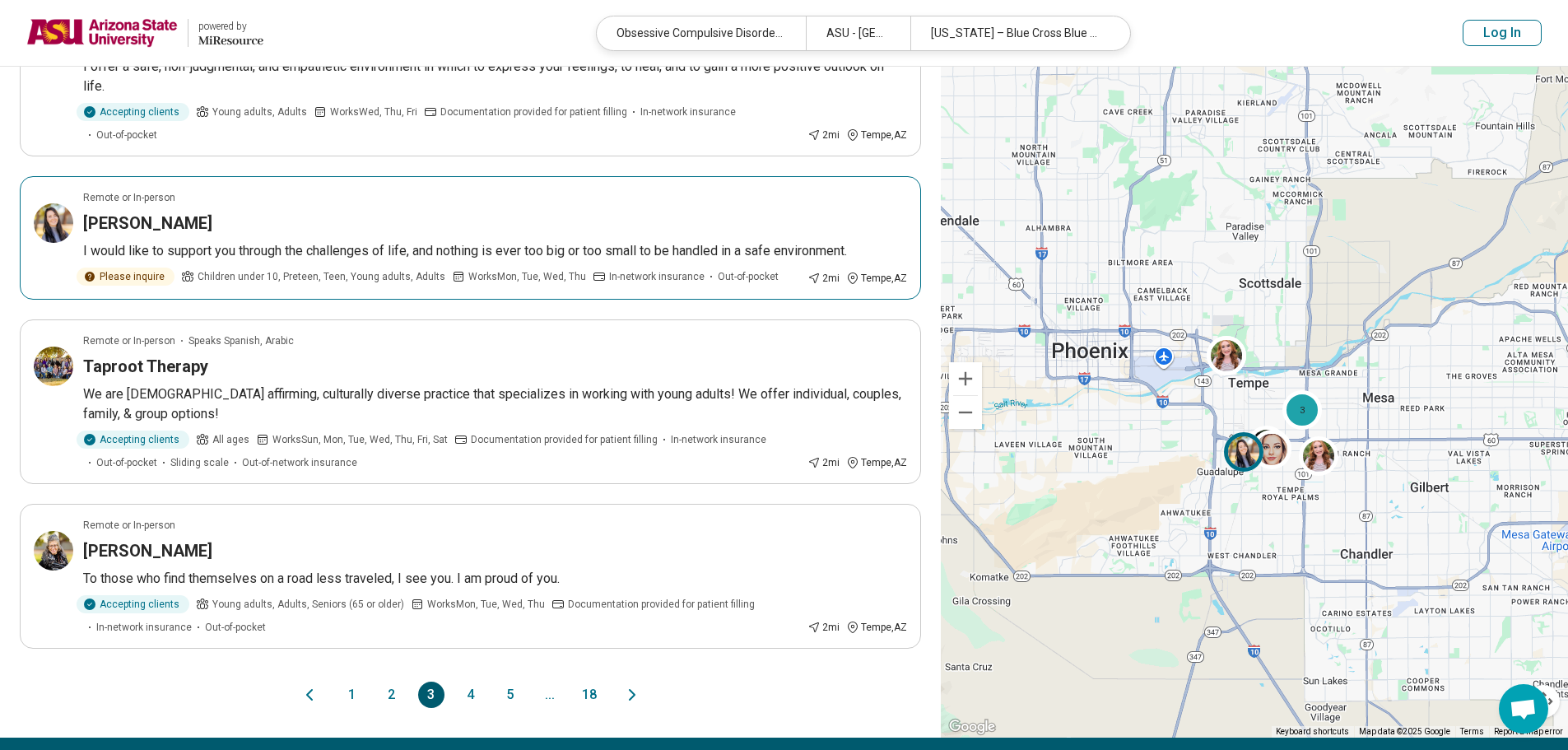
scroll to position [1153, 0]
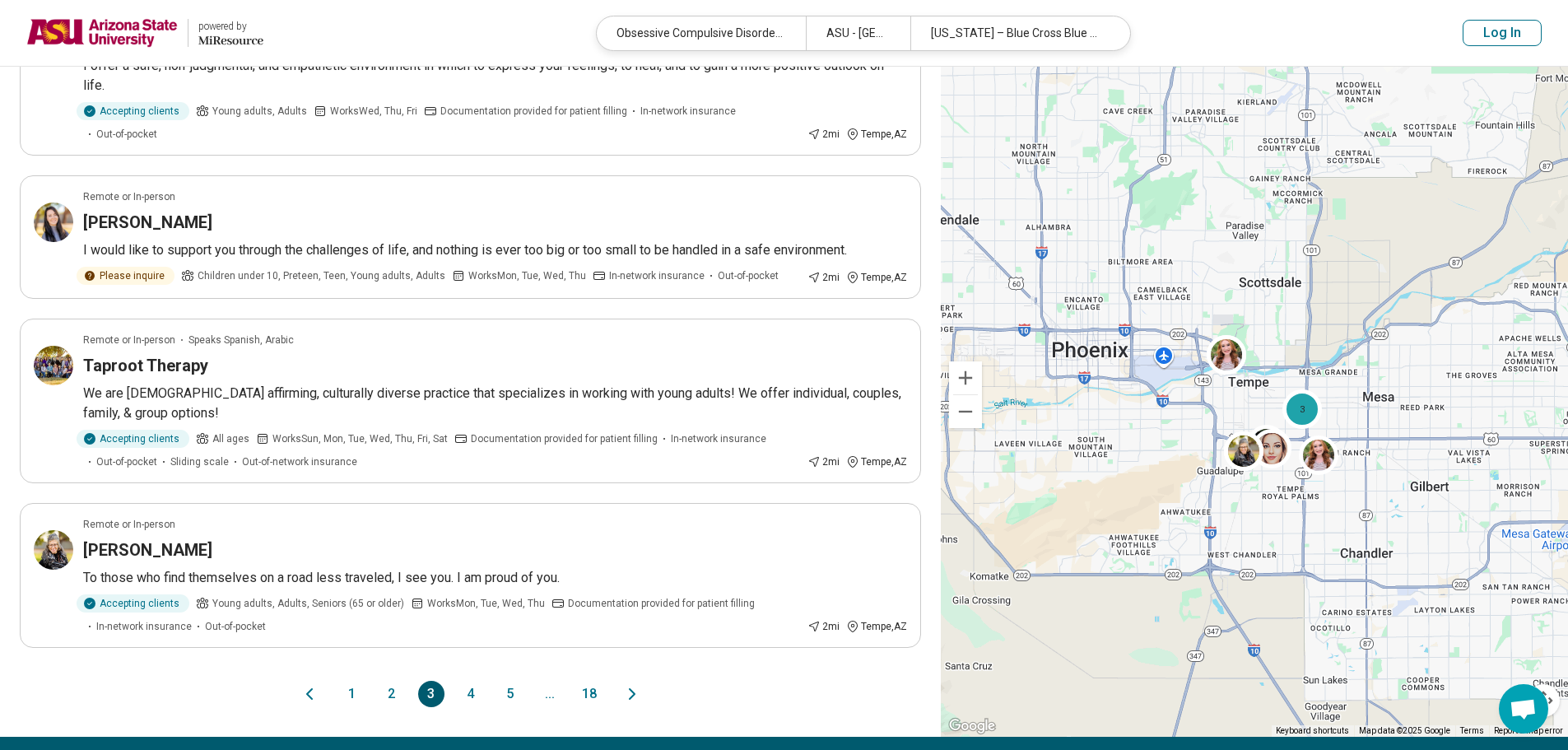
click at [472, 681] on button "4" at bounding box center [471, 695] width 27 height 27
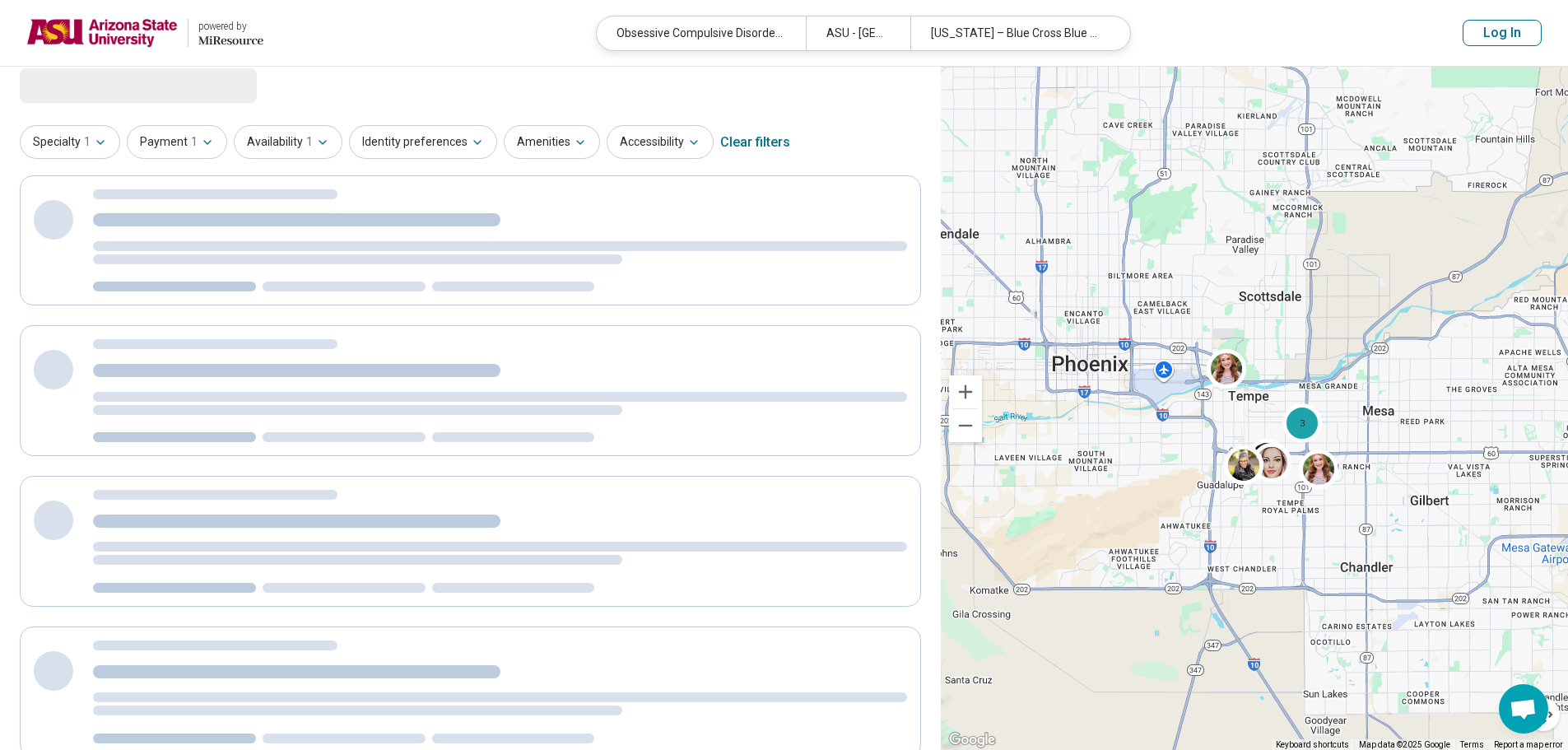
scroll to position [0, 0]
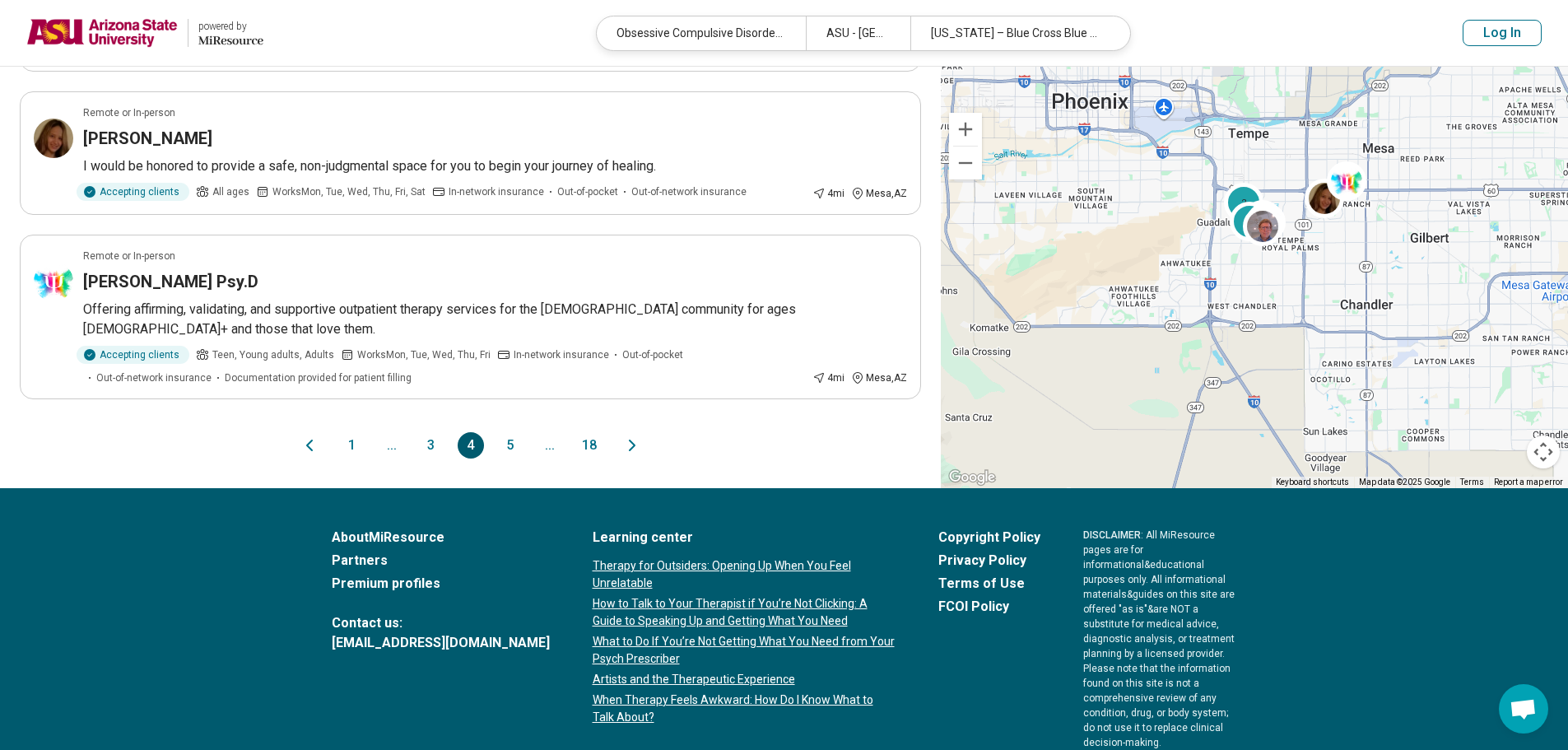
click at [357, 433] on button "1" at bounding box center [352, 446] width 27 height 27
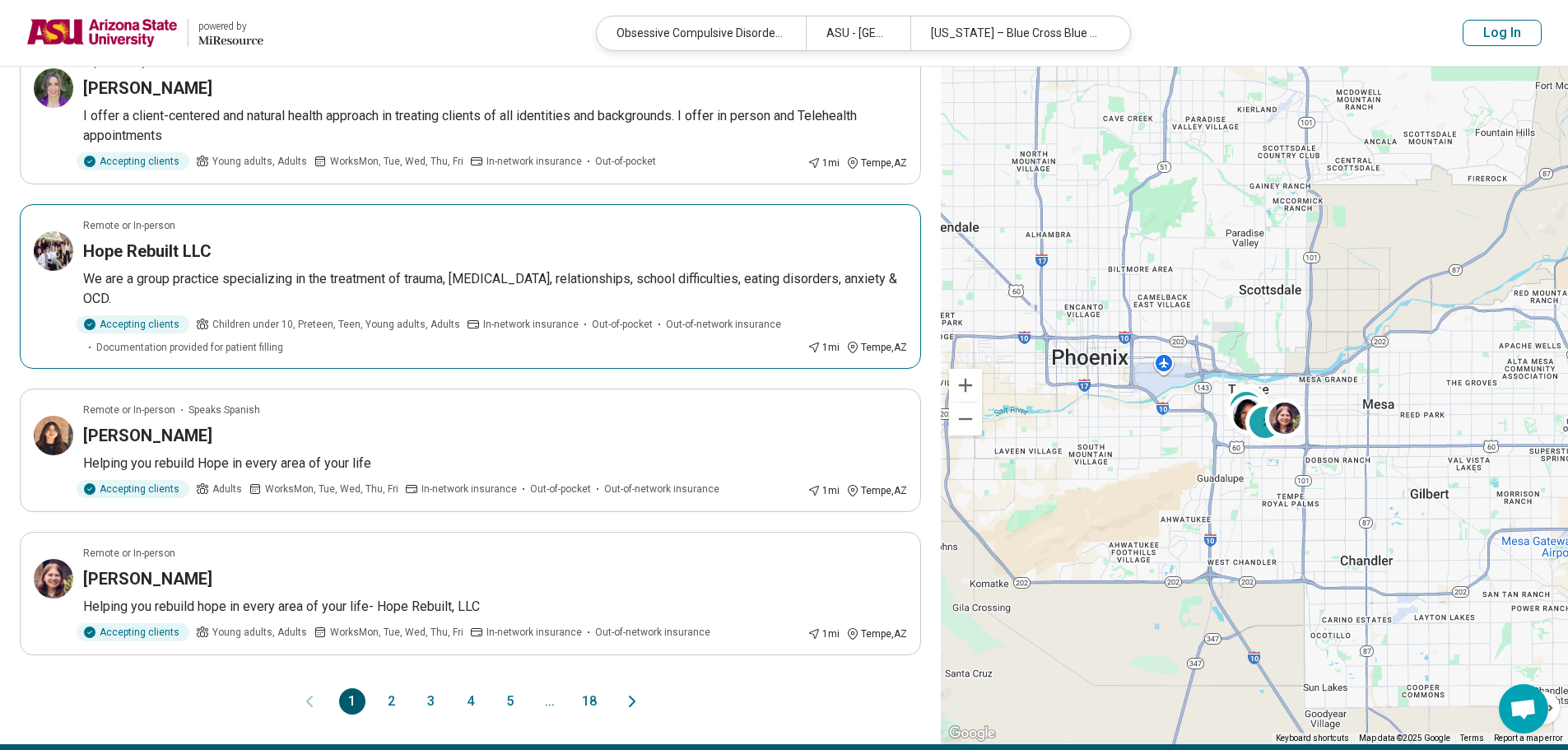
scroll to position [1070, 0]
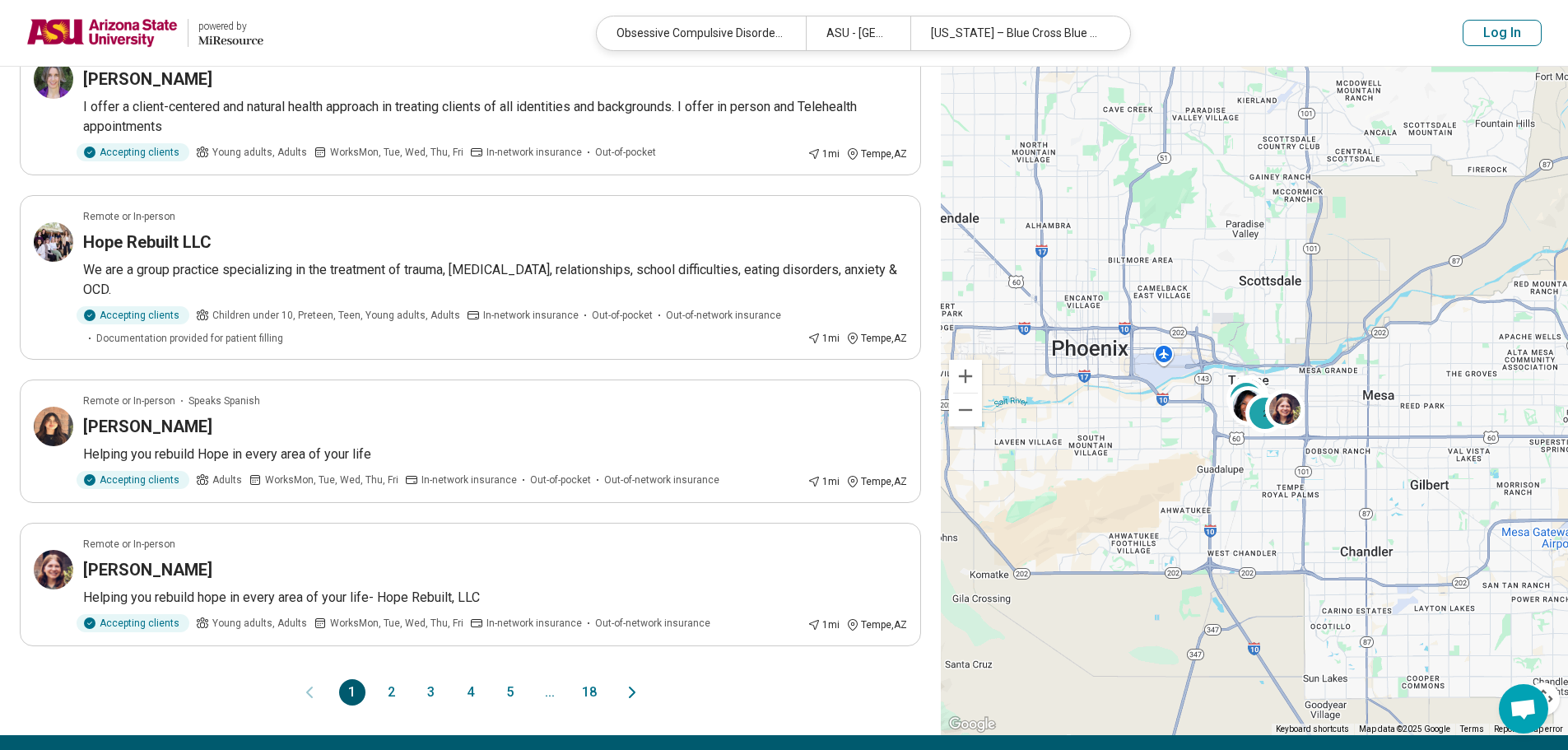
click at [386, 683] on button "2" at bounding box center [392, 693] width 27 height 27
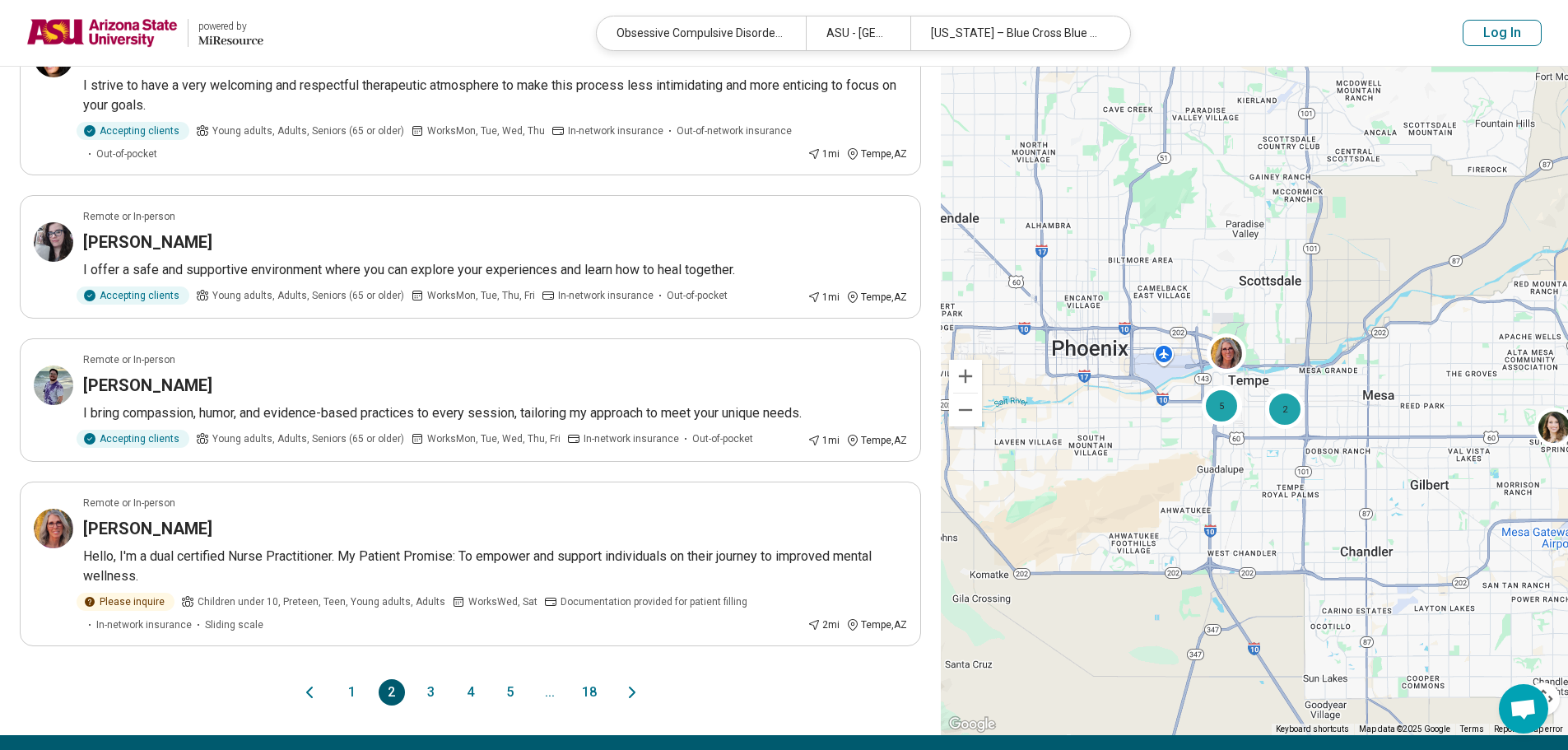
click at [424, 698] on button "3" at bounding box center [431, 693] width 27 height 27
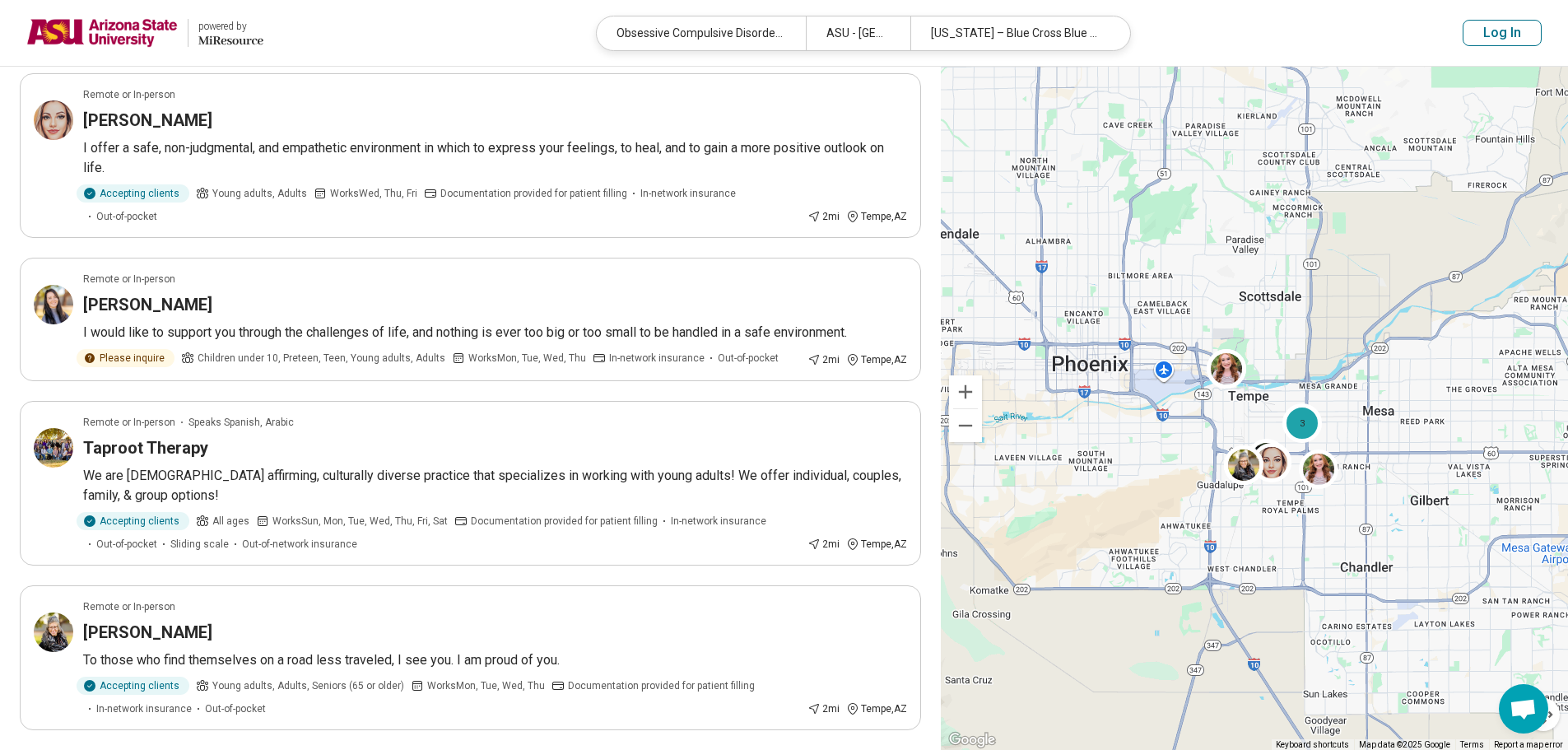
click at [114, 37] on img at bounding box center [103, 33] width 152 height 39
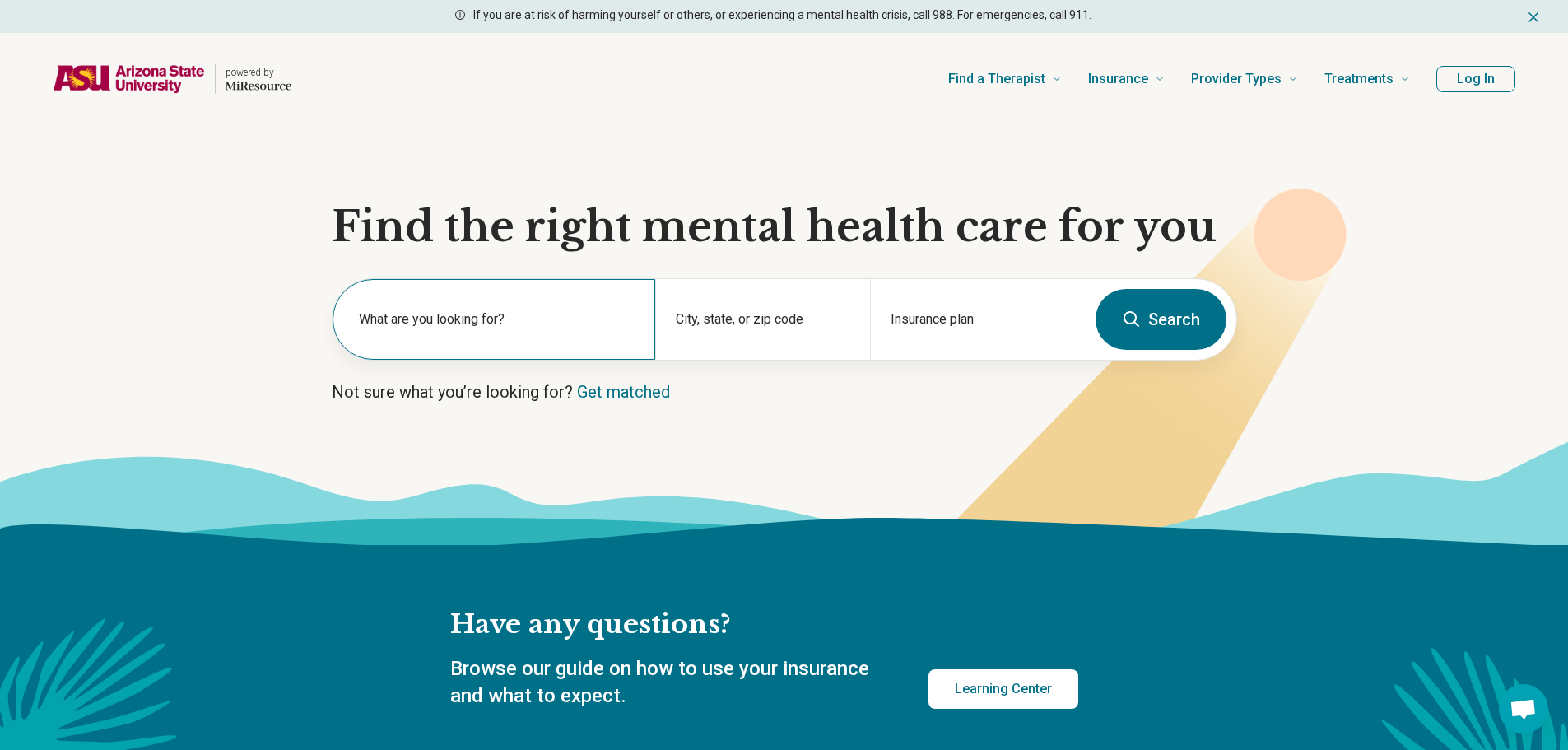
click at [451, 306] on div "What are you looking for?" at bounding box center [494, 319] width 323 height 80
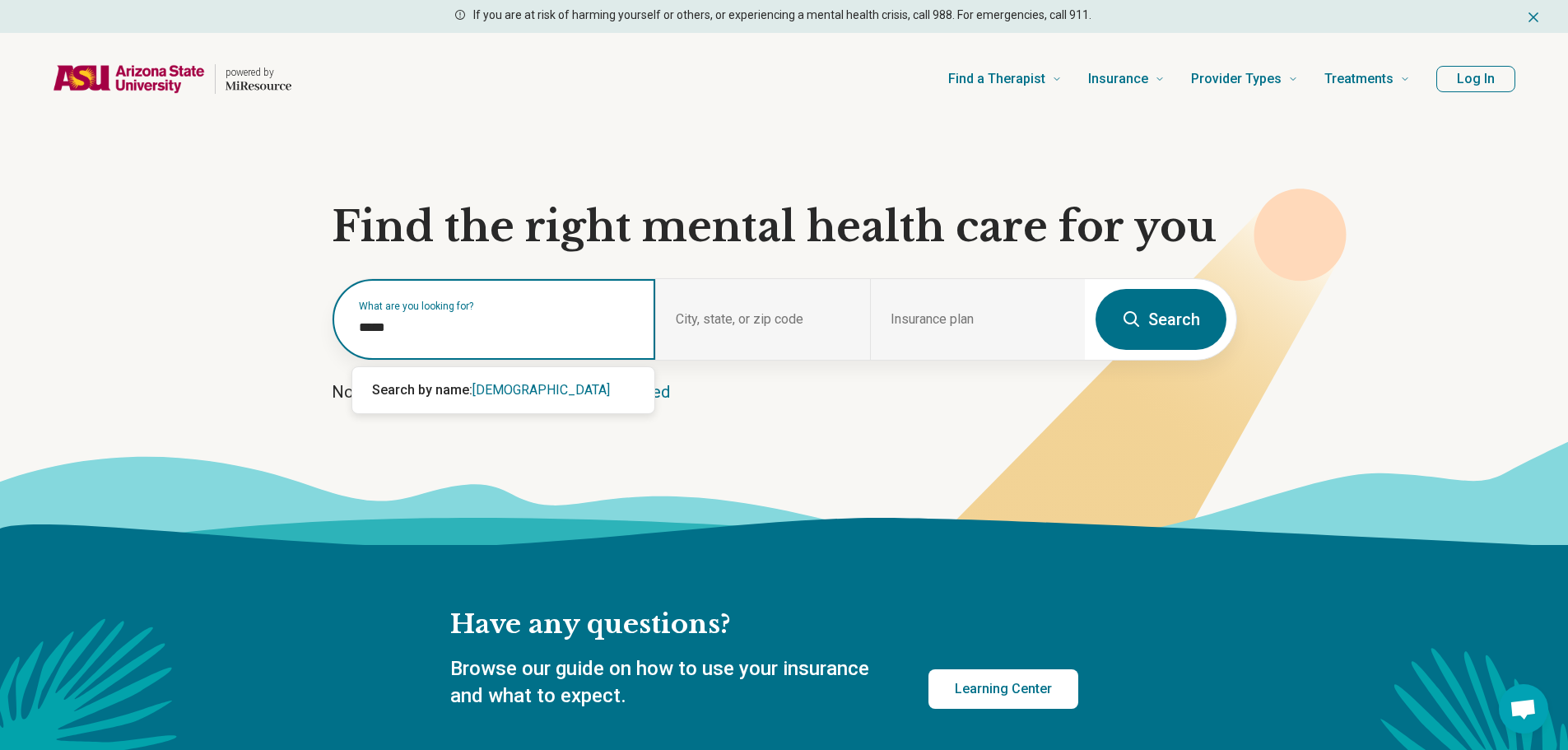
type input "******"
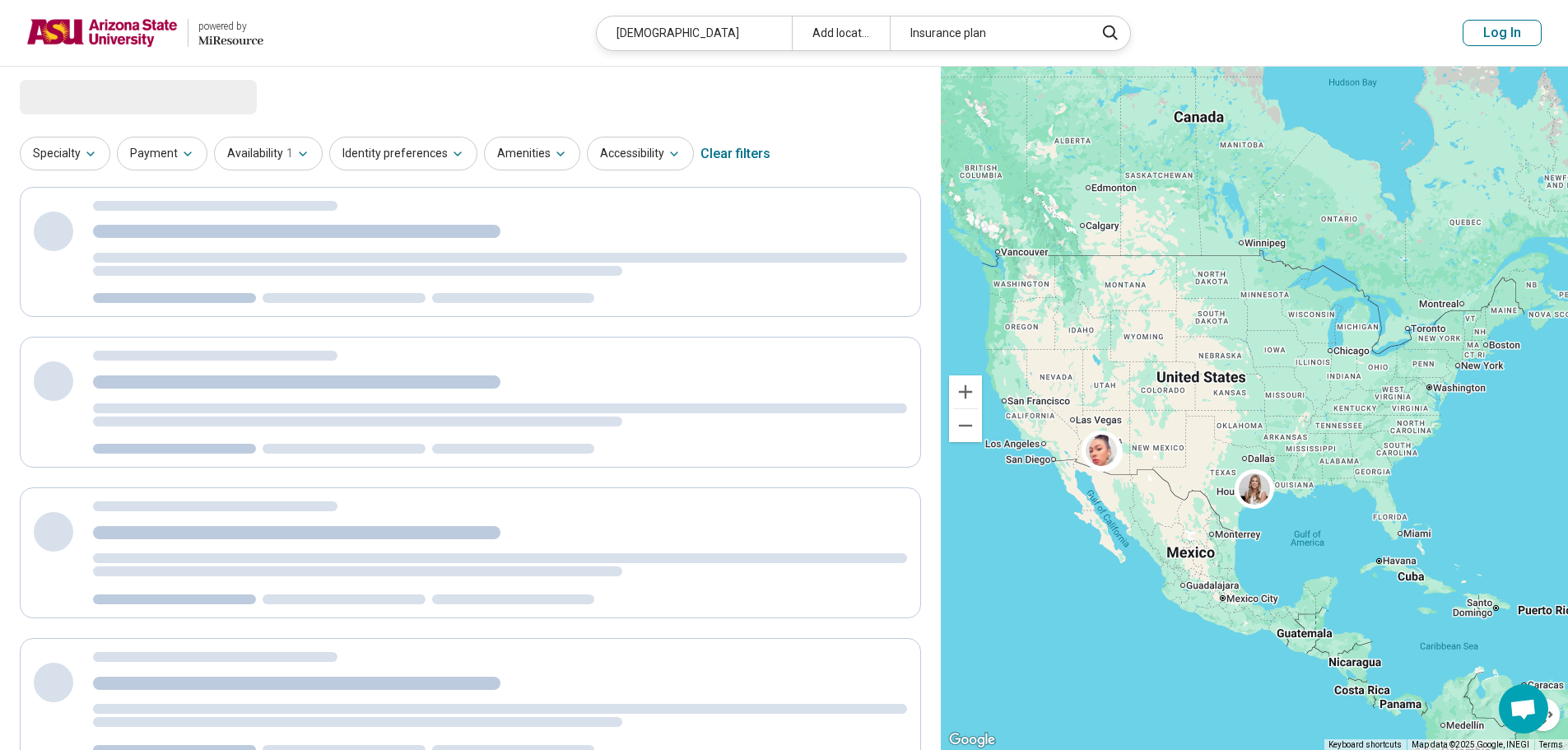
select select "***"
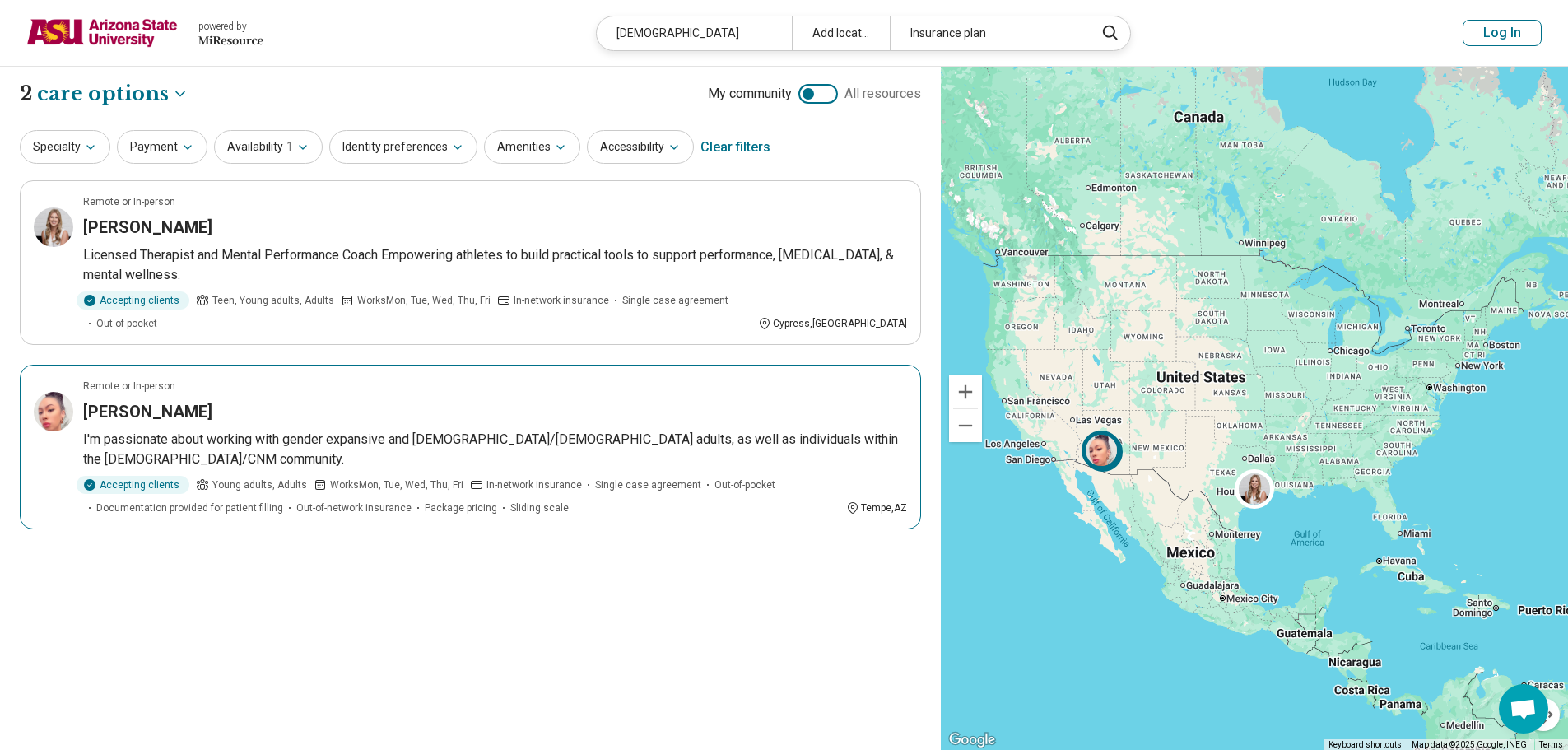
click at [56, 391] on img at bounding box center [53, 411] width 39 height 39
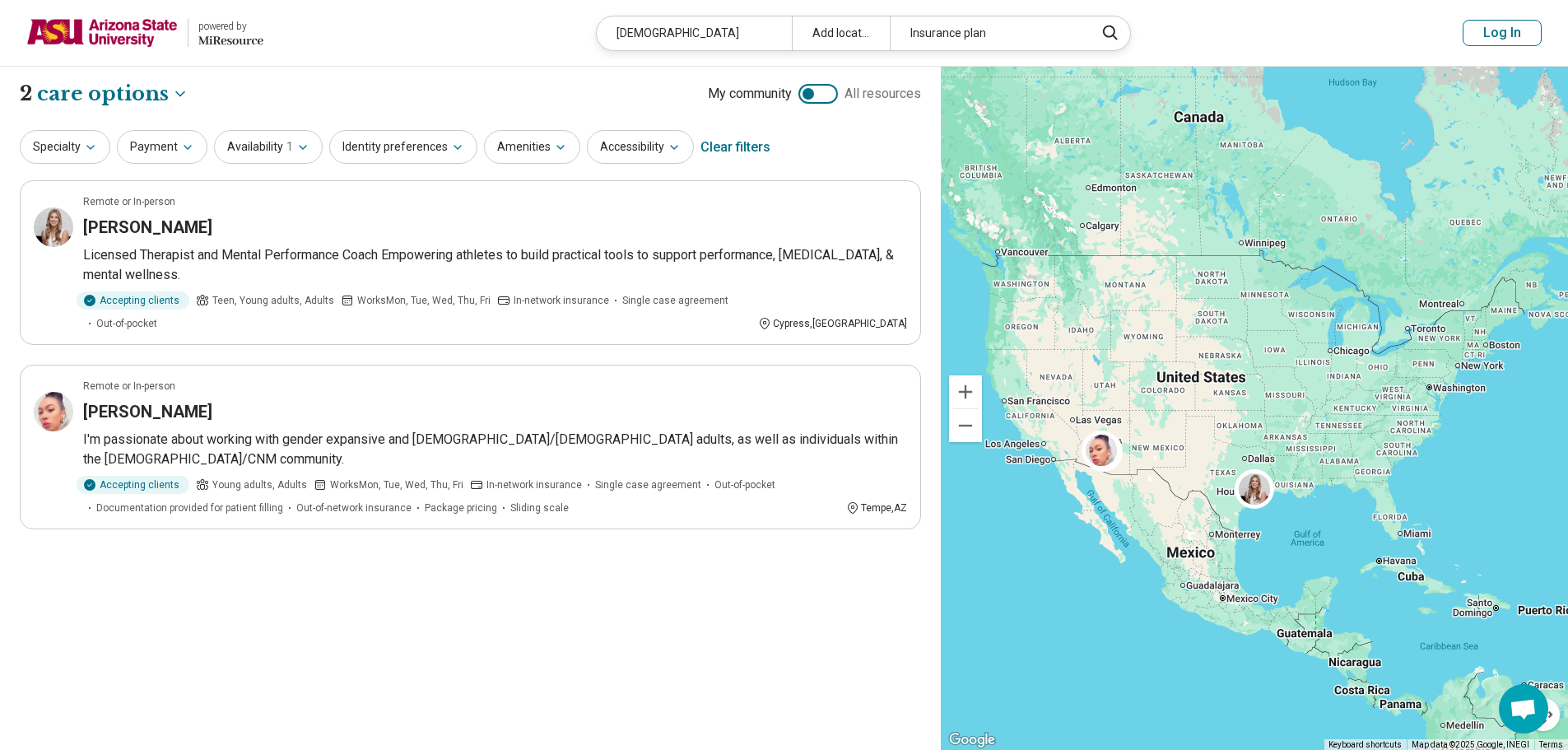
click at [104, 48] on img at bounding box center [103, 33] width 152 height 39
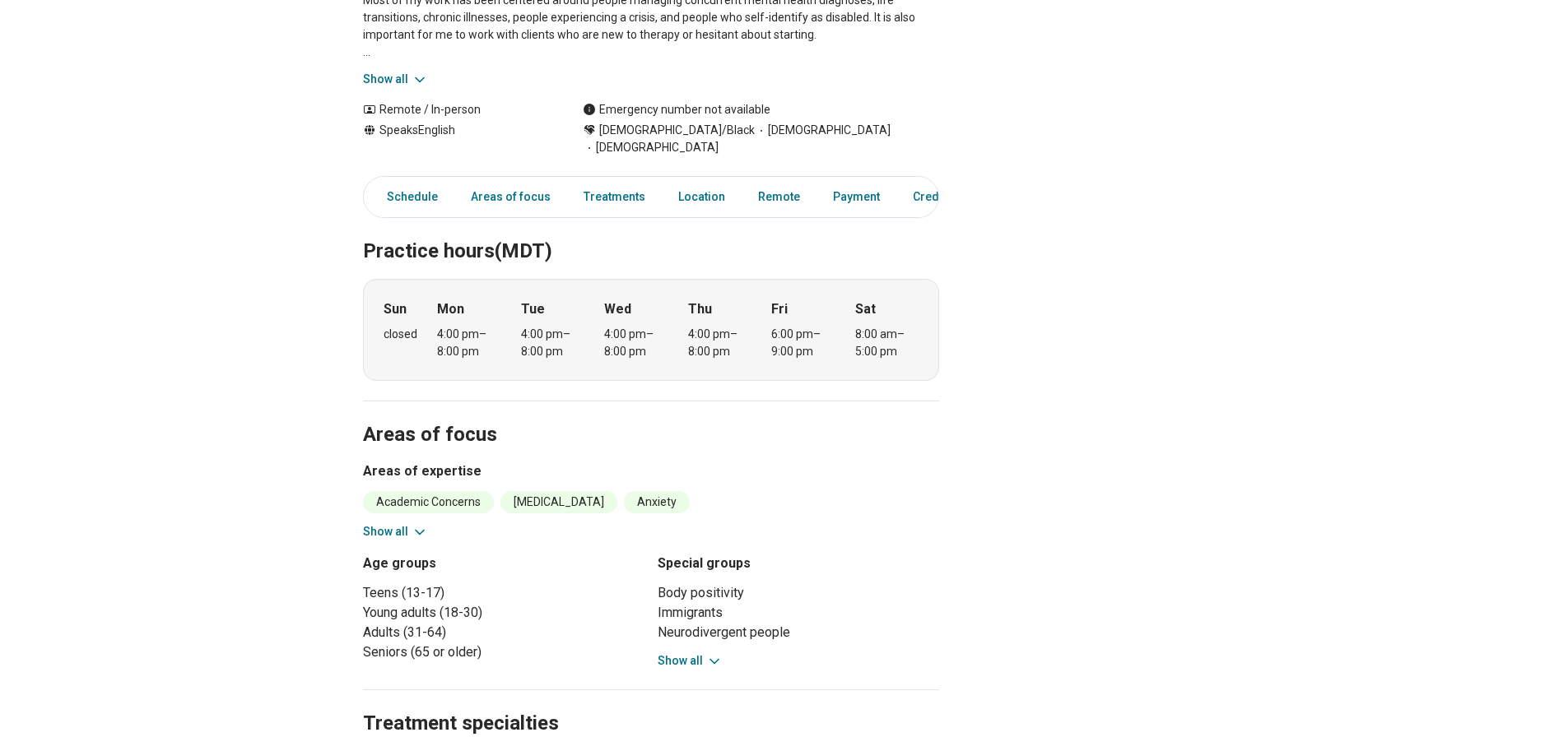
scroll to position [329, 0]
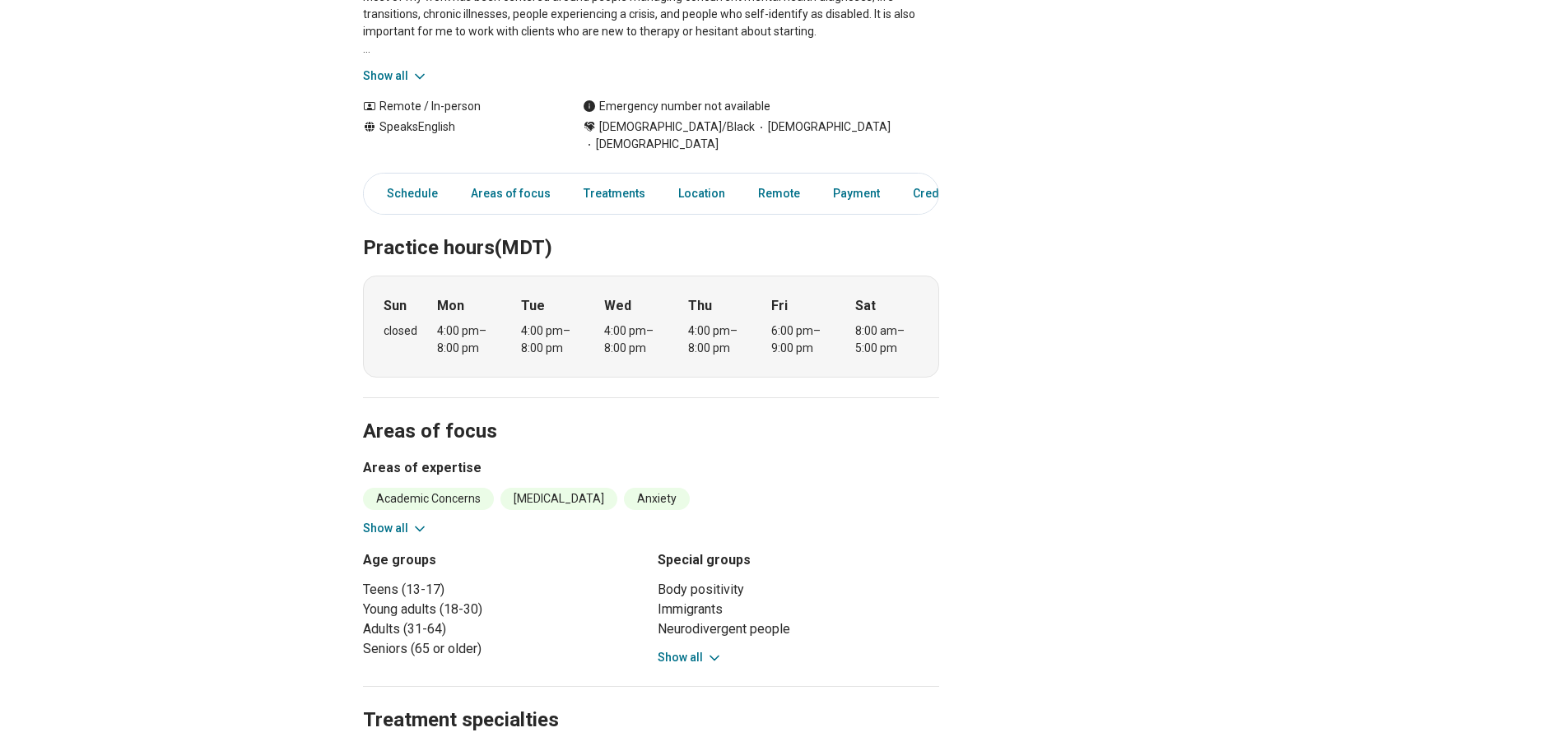
click at [418, 520] on icon at bounding box center [420, 528] width 16 height 16
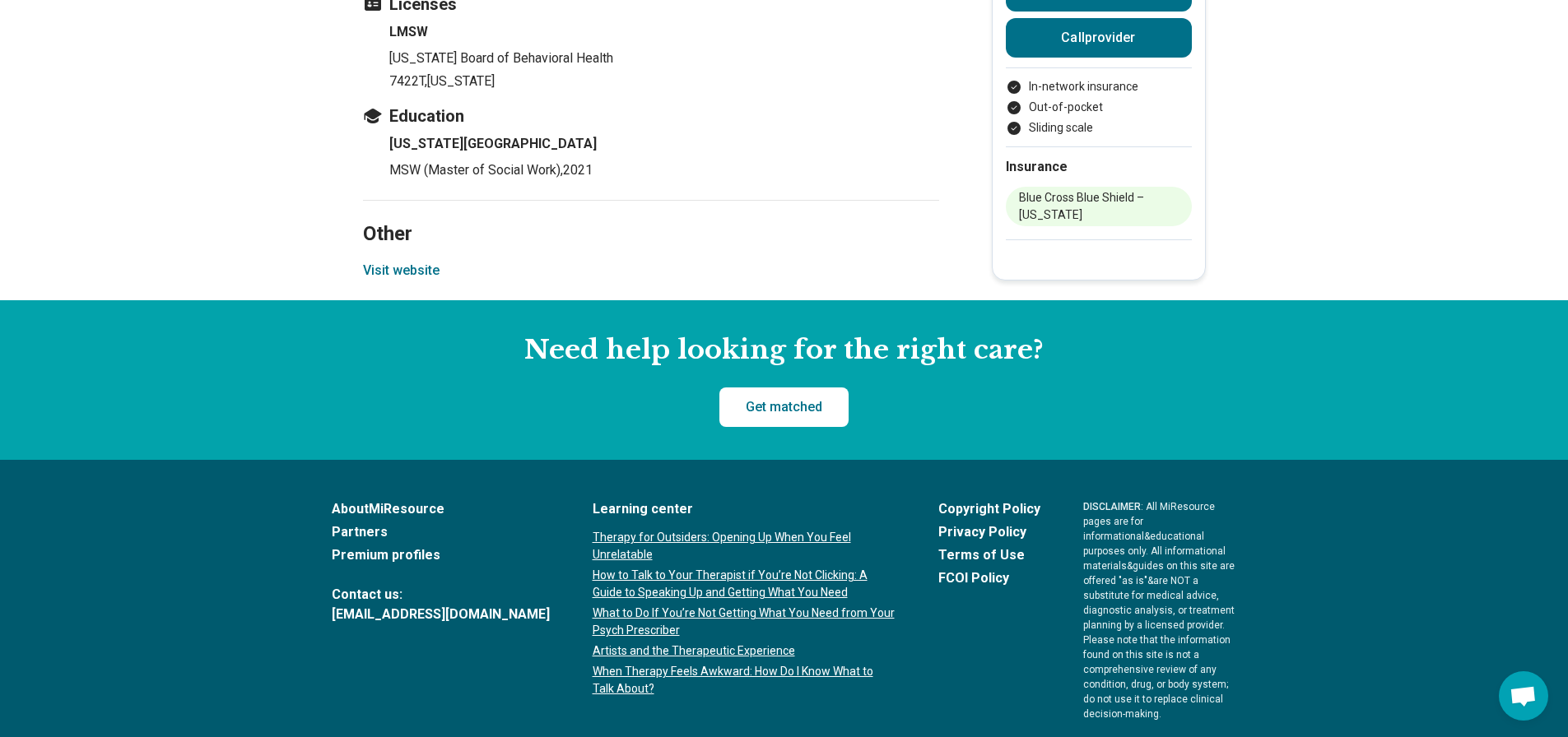
scroll to position [2022, 0]
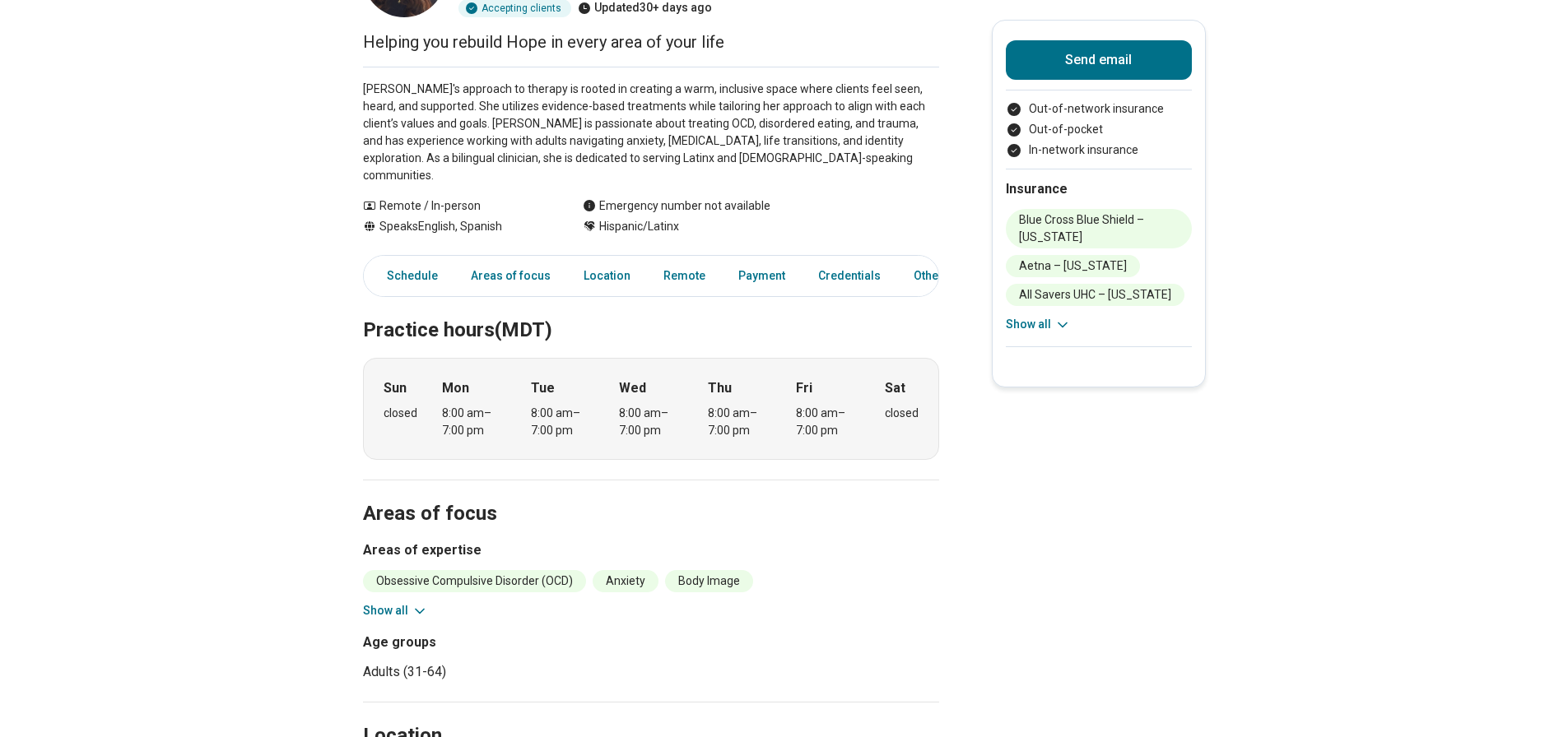
scroll to position [412, 0]
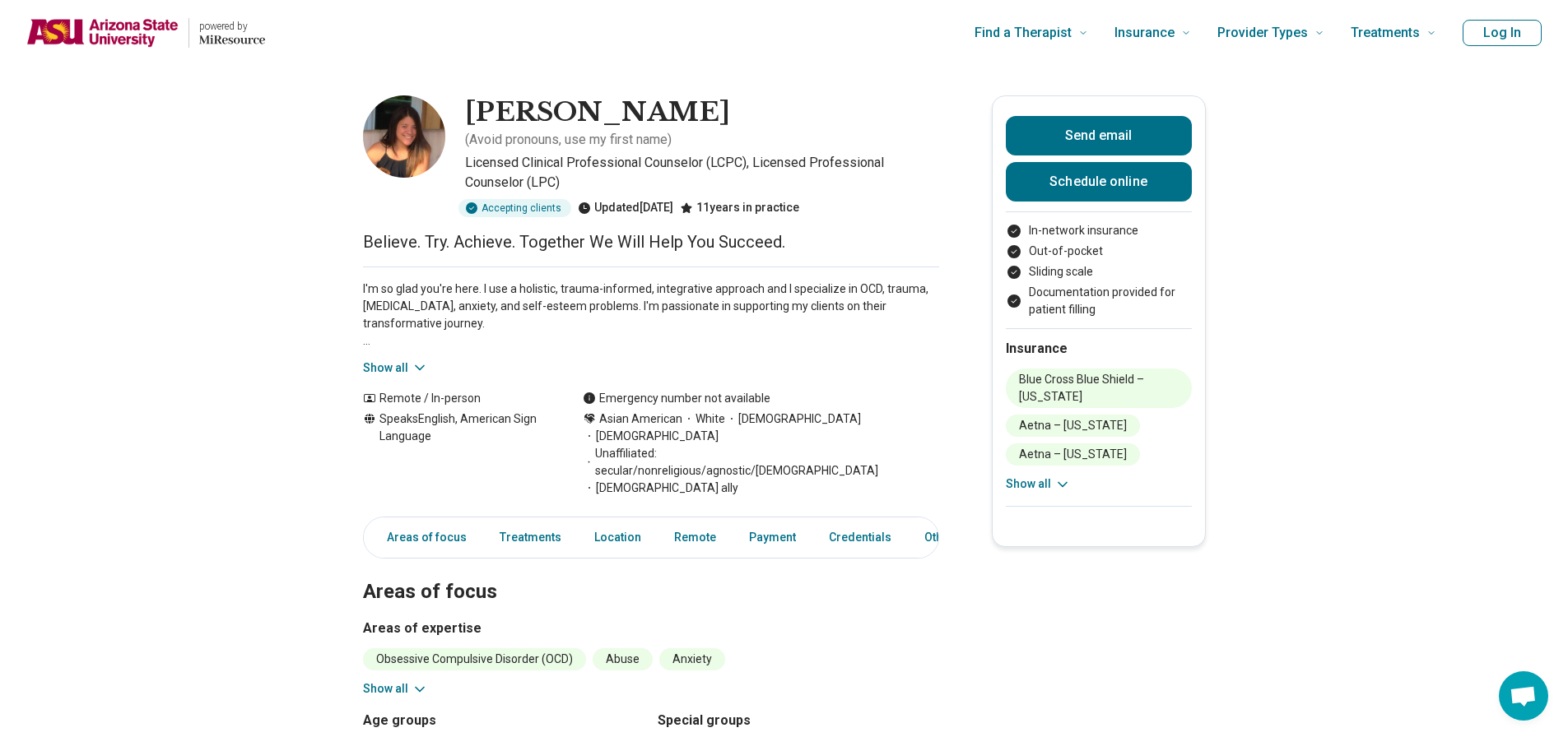
click at [1039, 492] on button "Show all" at bounding box center [1038, 484] width 65 height 17
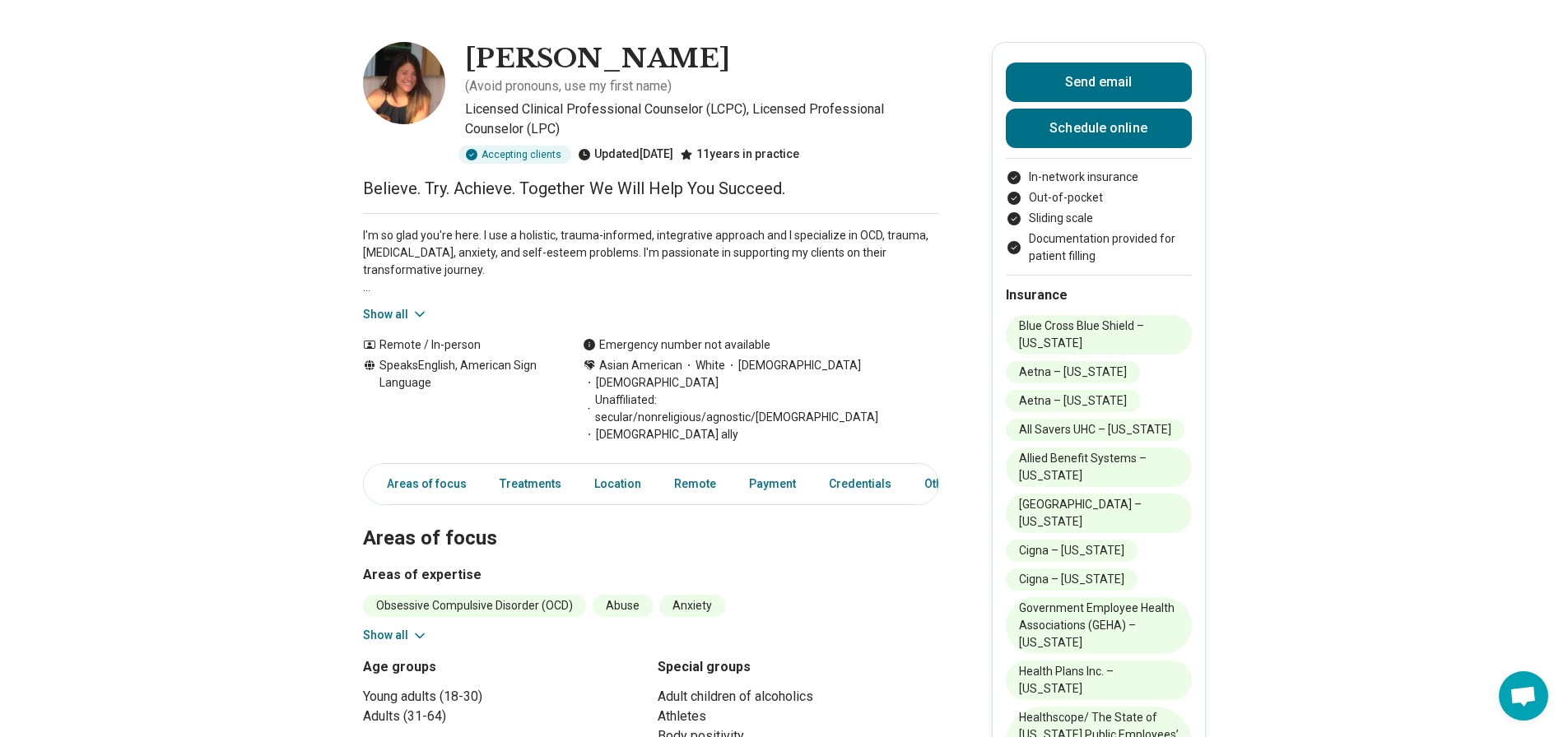
scroll to position [82, 0]
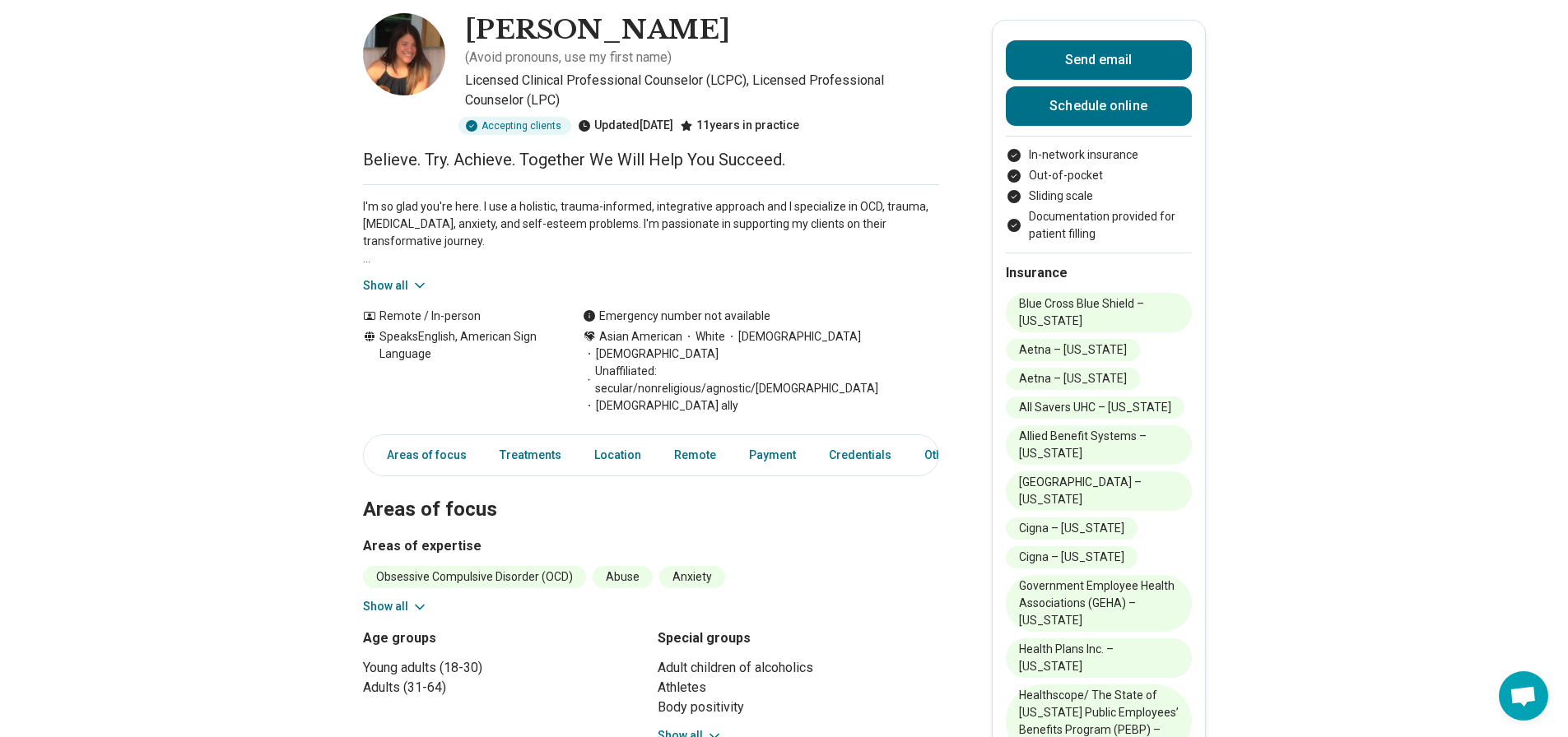
click at [382, 217] on p "I'm so glad you're here. I use a holistic, trauma-informed, integrative approac…" at bounding box center [651, 233] width 576 height 70
click at [401, 277] on button "Show all" at bounding box center [395, 285] width 65 height 17
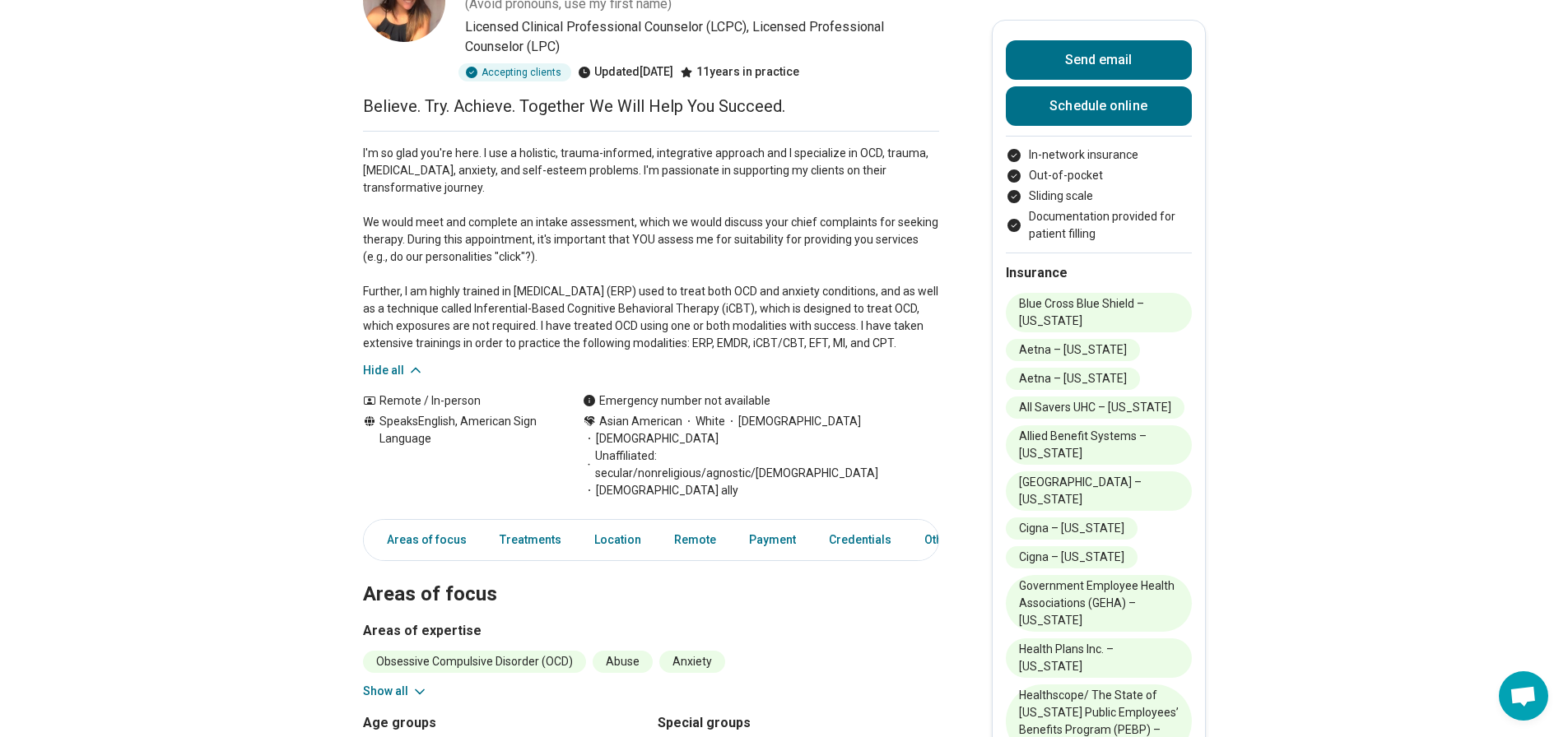
scroll to position [494, 0]
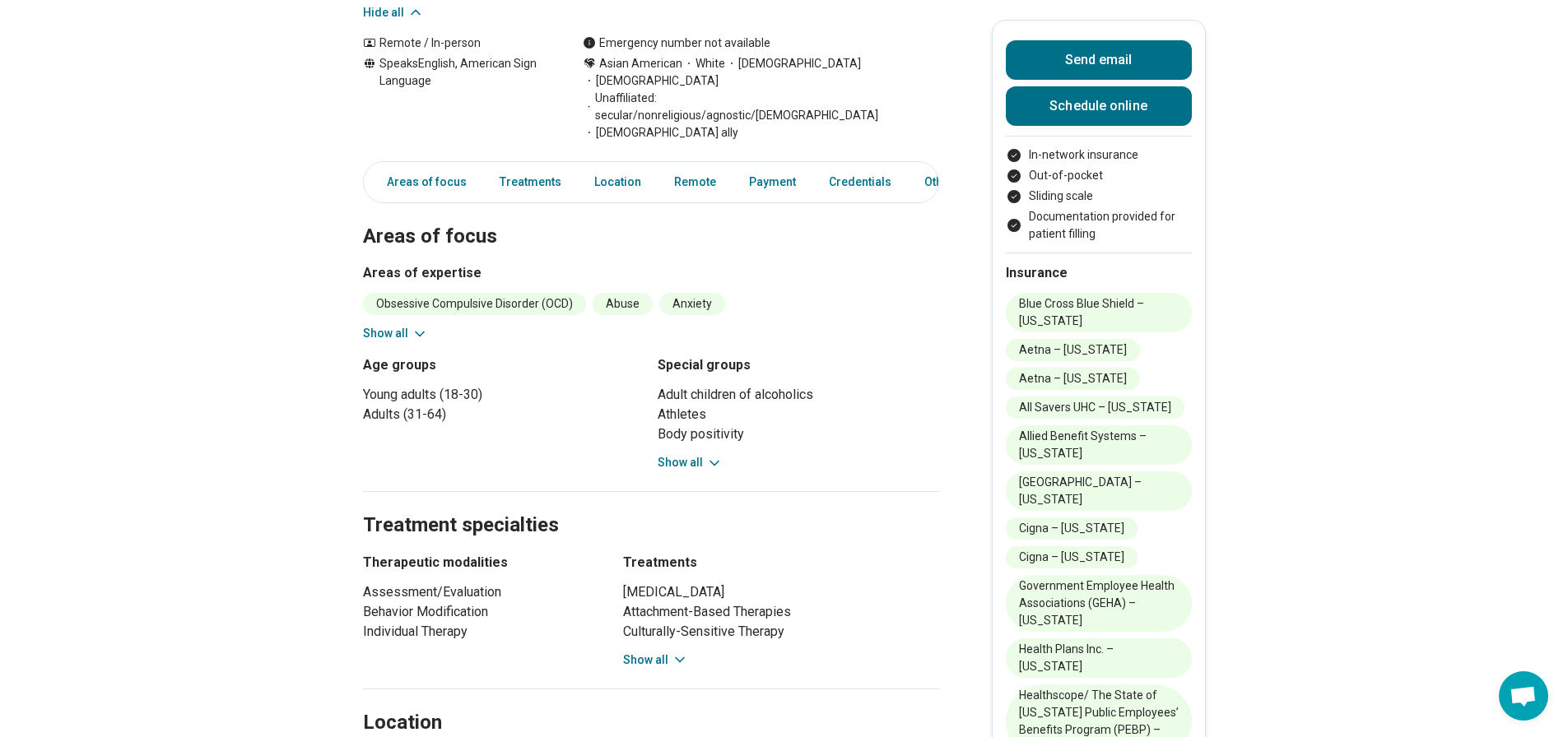
click at [398, 325] on button "Show all" at bounding box center [395, 333] width 65 height 17
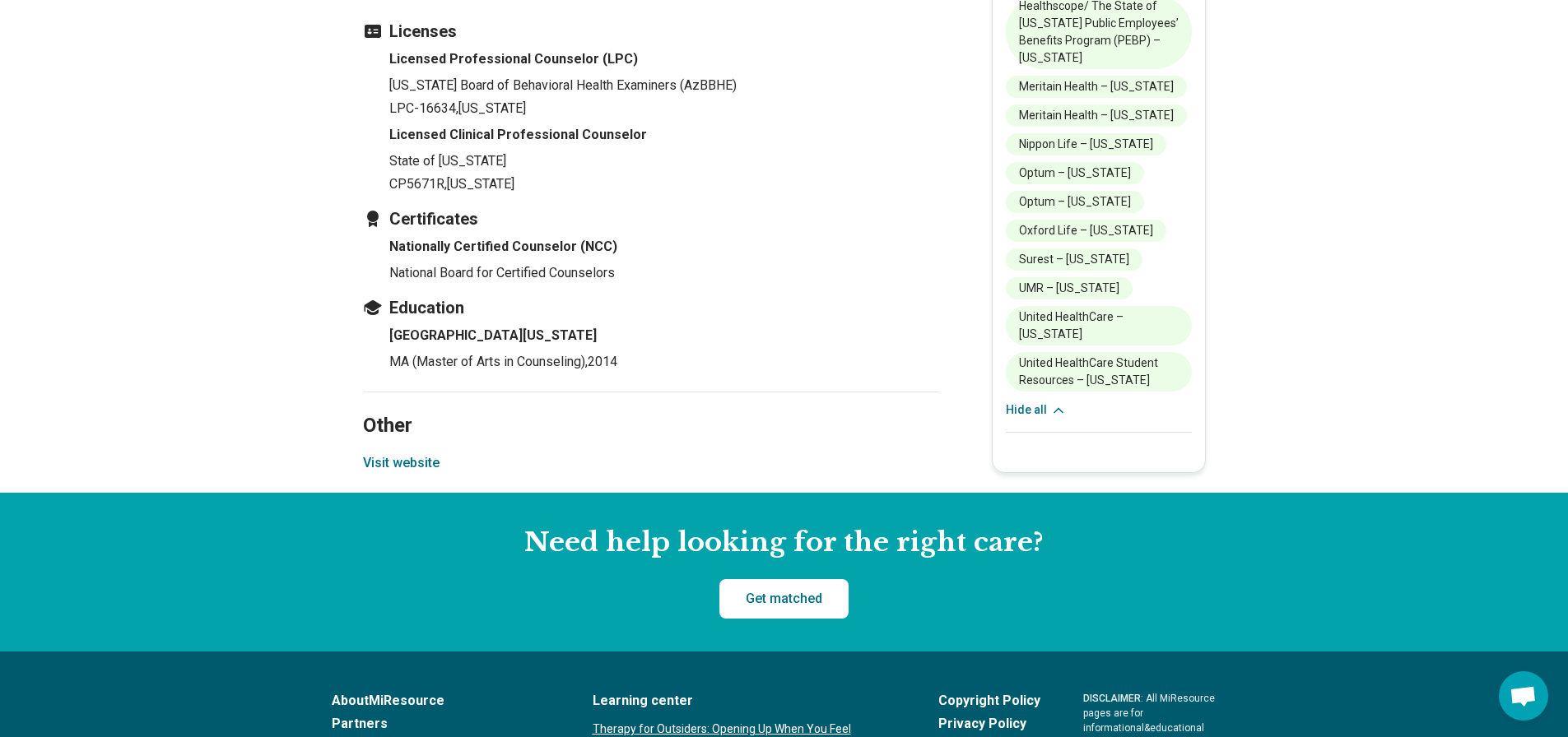
scroll to position [2386, 0]
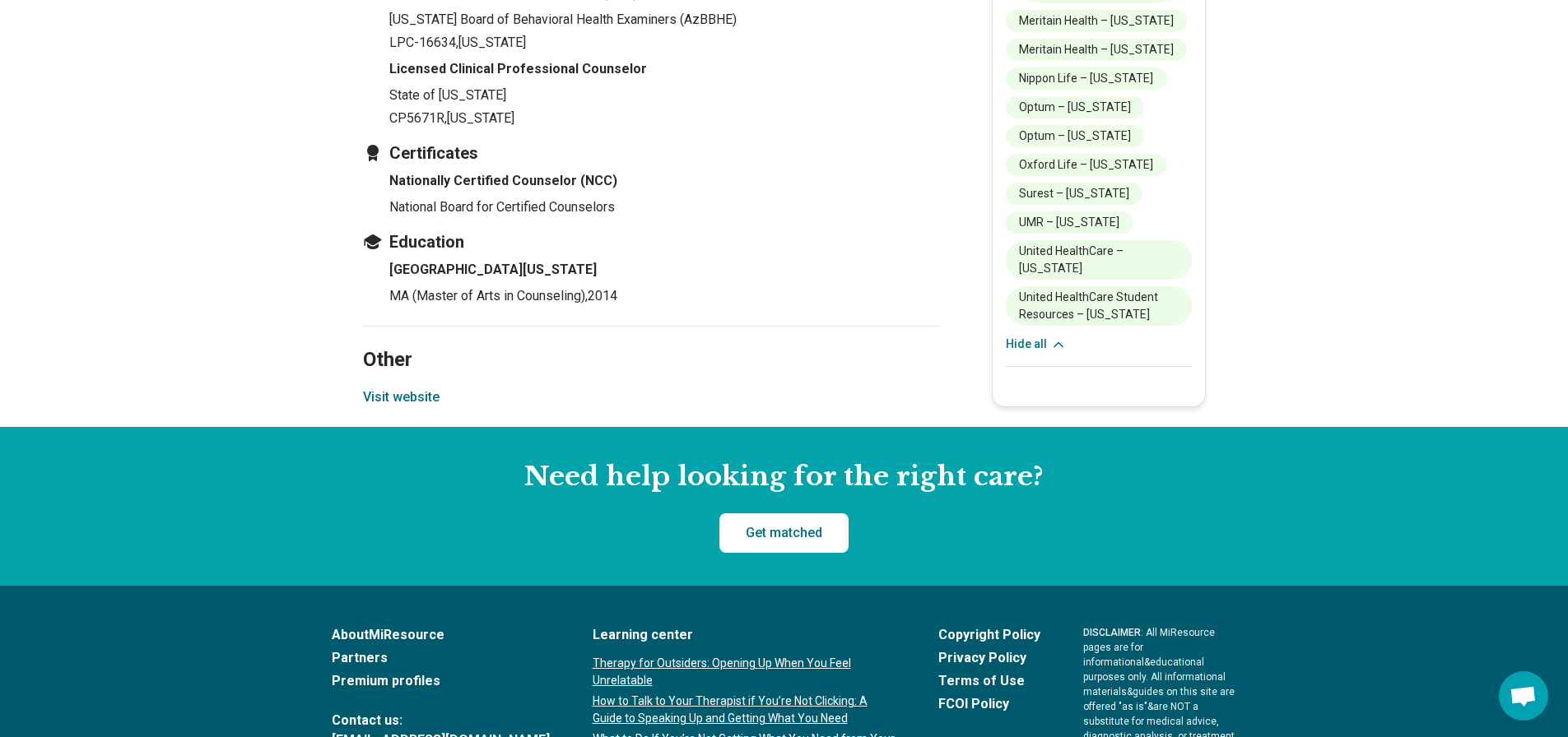
click at [423, 388] on button "Visit website" at bounding box center [401, 397] width 77 height 20
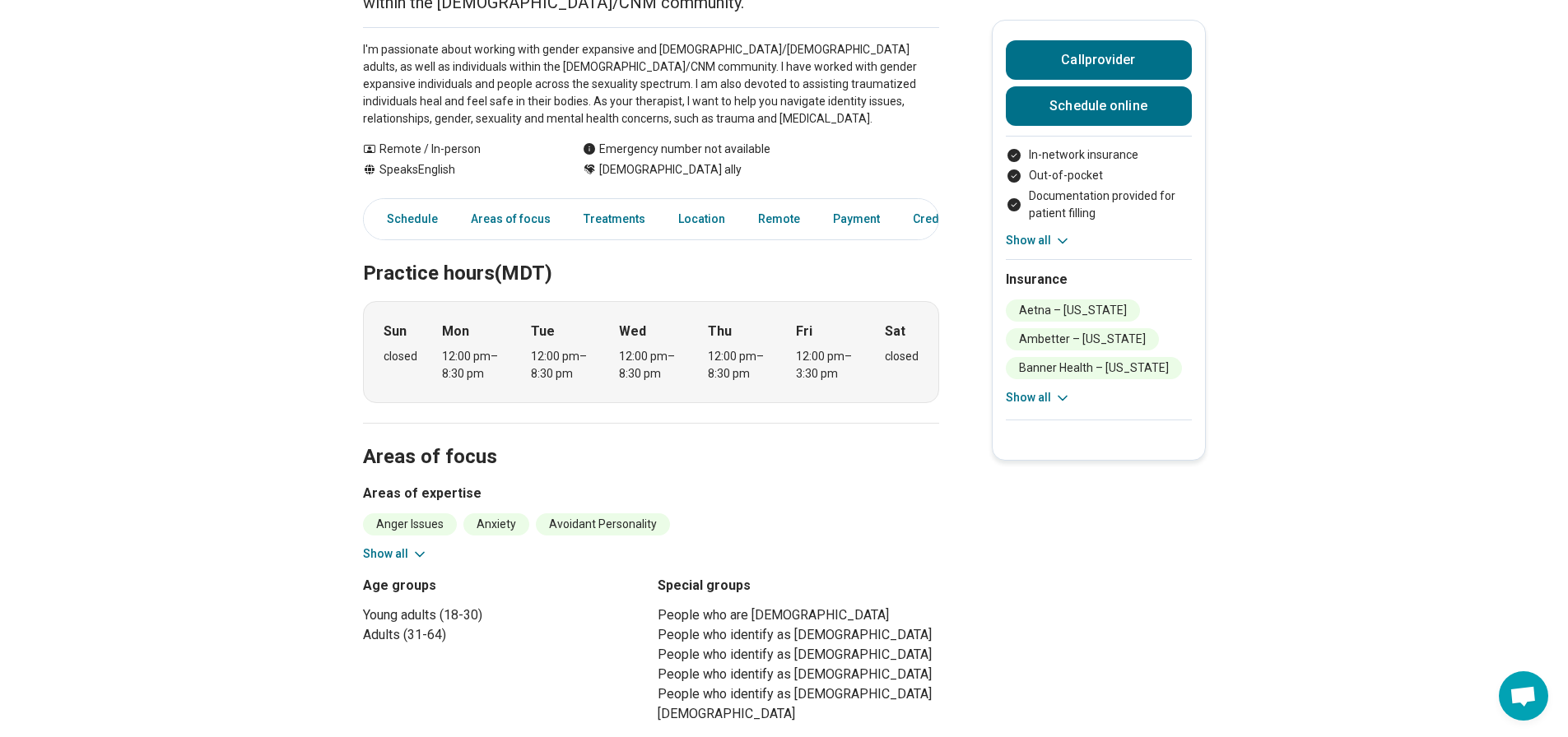
scroll to position [247, 0]
click at [426, 545] on icon at bounding box center [420, 553] width 16 height 16
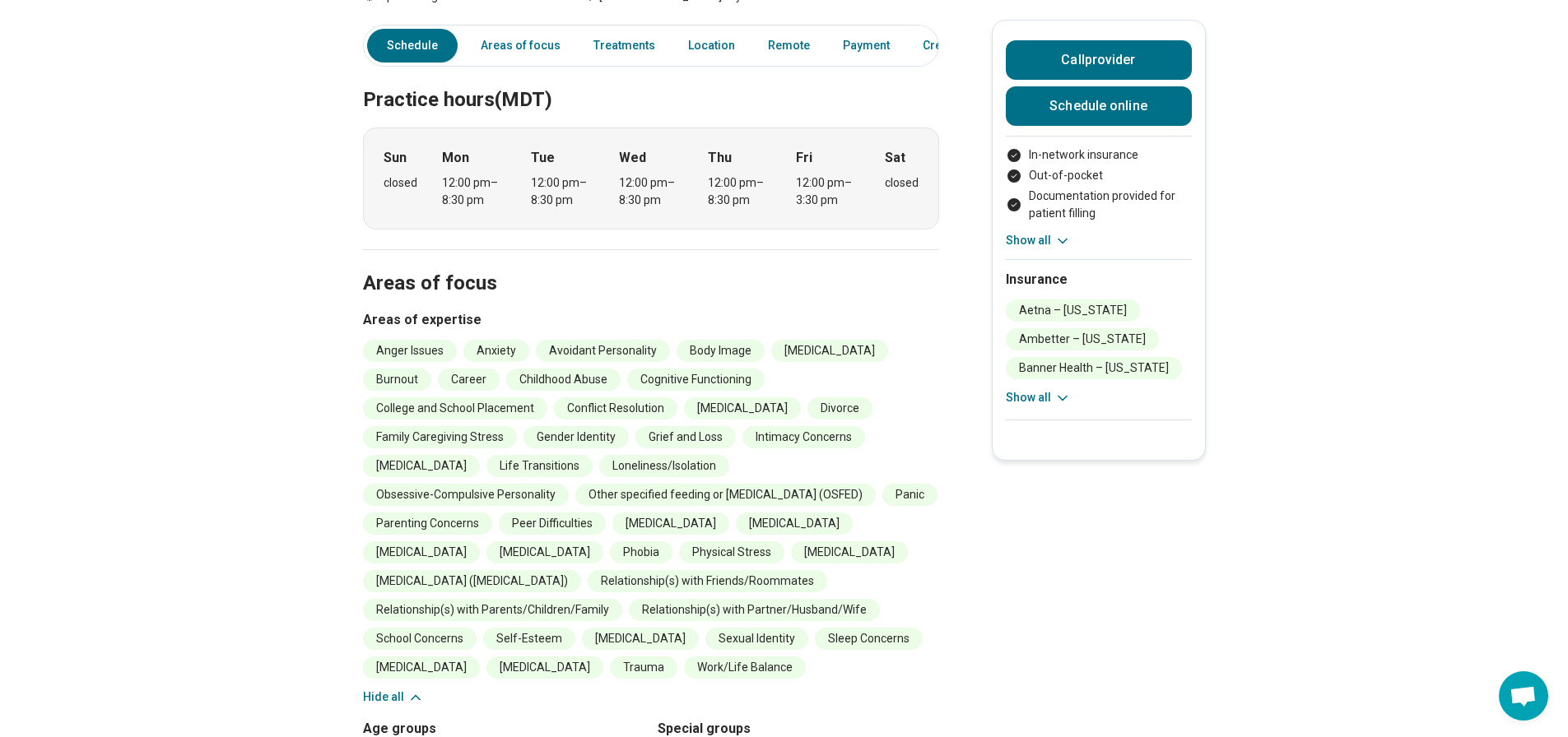
scroll to position [494, 0]
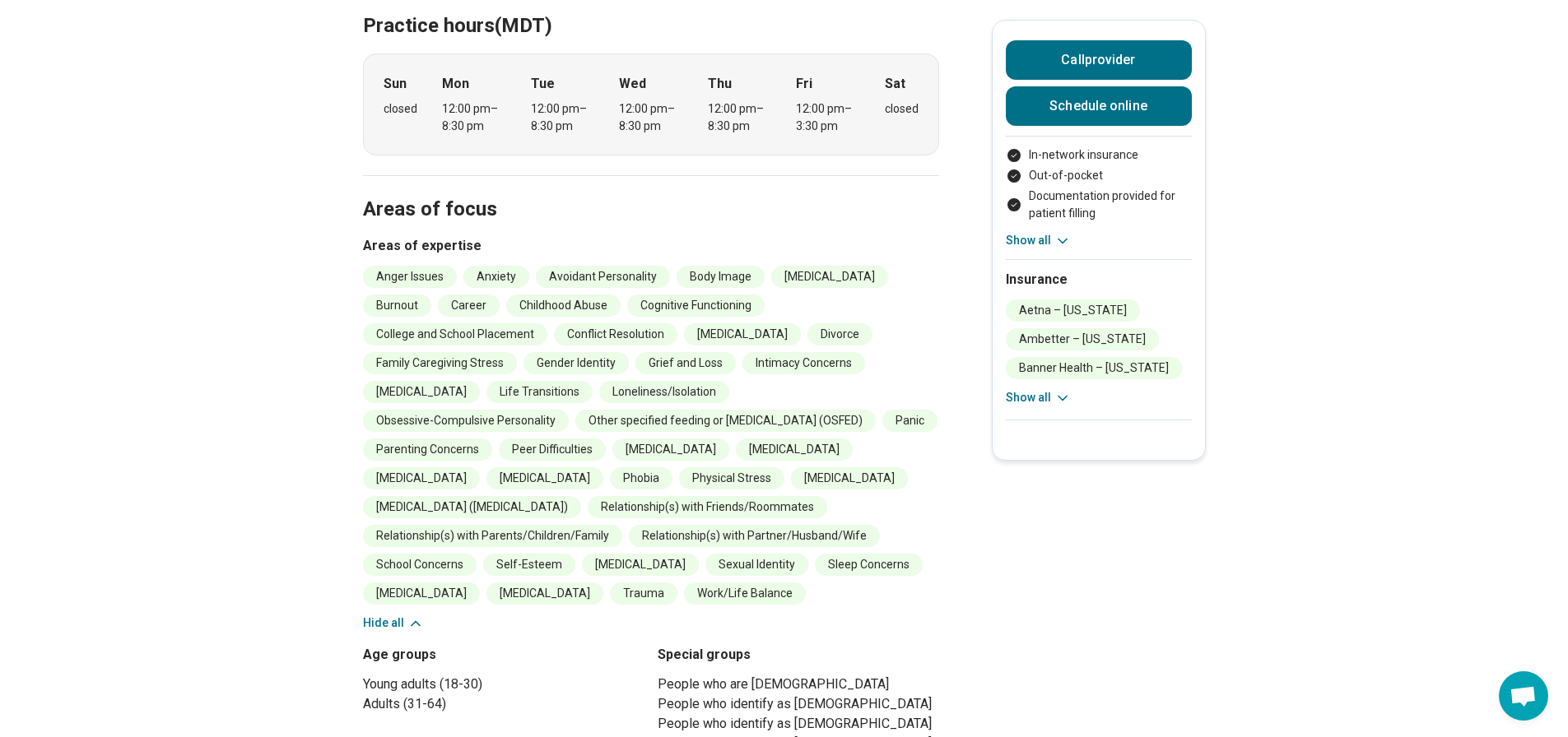
click at [1050, 397] on button "Show all" at bounding box center [1038, 397] width 65 height 17
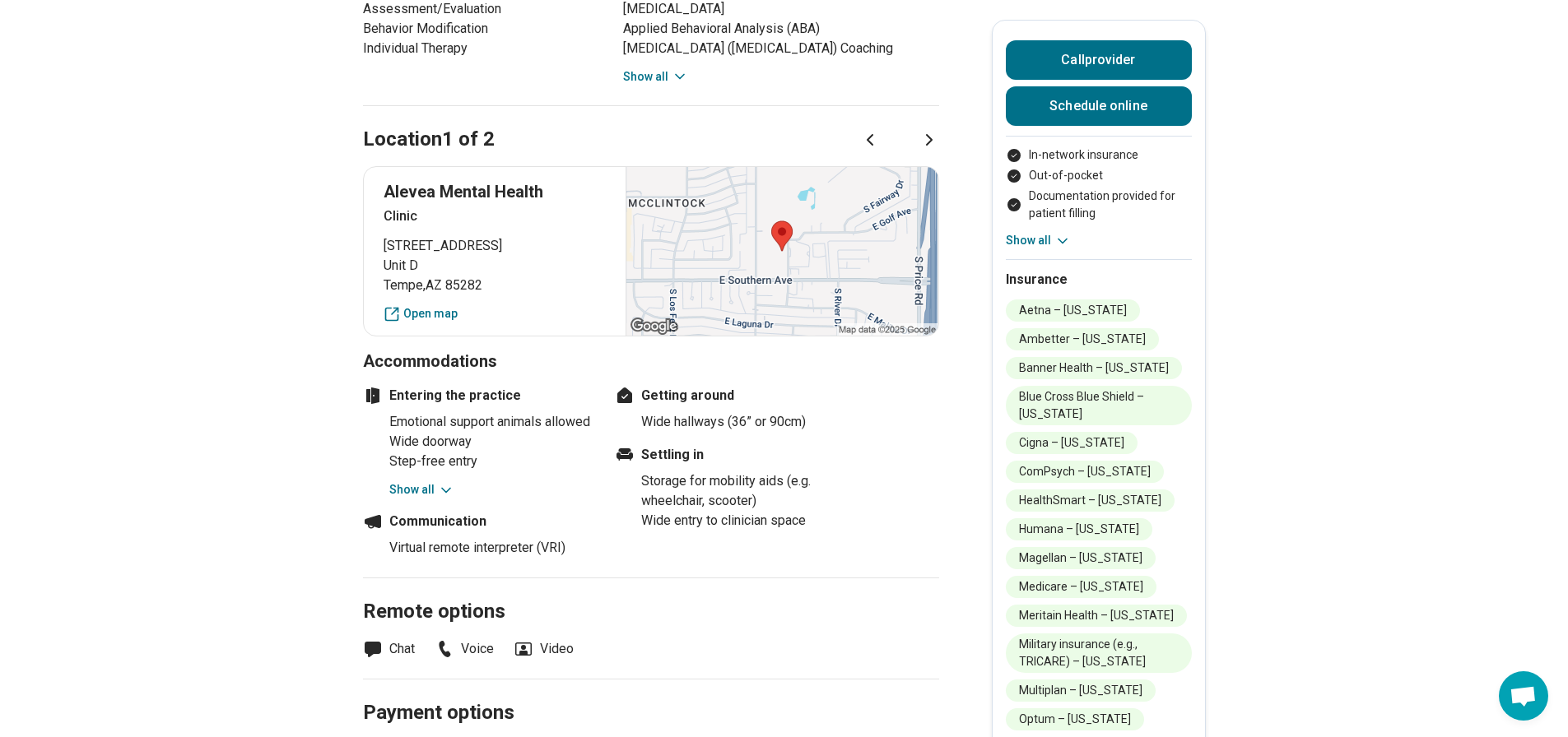
scroll to position [1728, 0]
